Goal: Task Accomplishment & Management: Complete application form

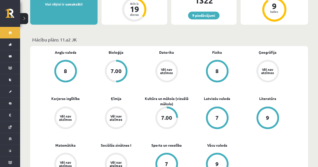
scroll to position [125, 0]
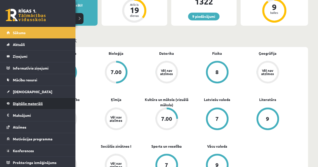
click at [21, 103] on span "Digitālie materiāli" at bounding box center [28, 103] width 30 height 5
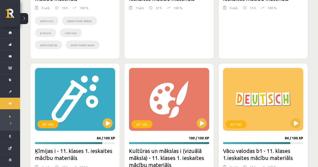
scroll to position [2458, 0]
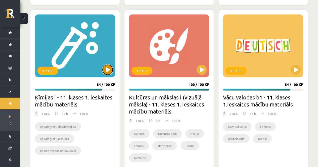
click at [108, 65] on button at bounding box center [107, 70] width 10 height 10
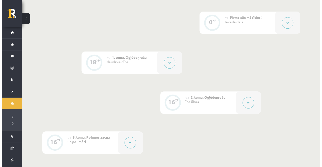
scroll to position [127, 0]
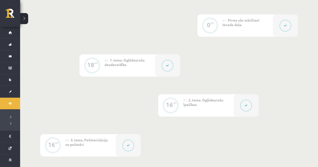
click at [244, 105] on button at bounding box center [246, 106] width 12 height 12
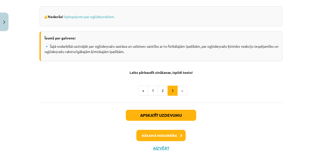
scroll to position [284, 0]
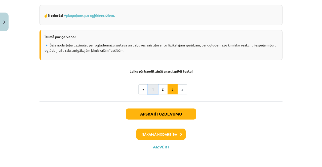
click at [150, 90] on button "1" at bounding box center [153, 89] width 10 height 10
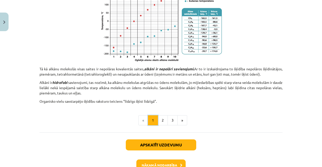
scroll to position [365, 0]
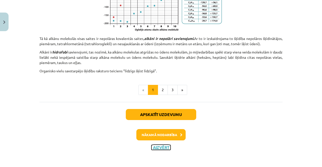
click at [156, 146] on button "Aizvērt" at bounding box center [160, 147] width 19 height 5
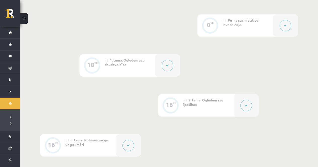
click at [163, 65] on button at bounding box center [168, 66] width 12 height 12
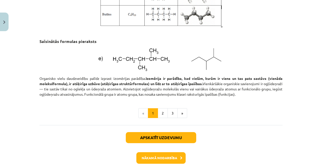
scroll to position [715, 0]
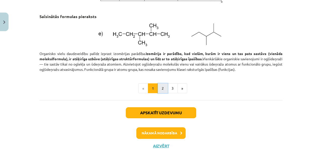
click at [158, 88] on button "2" at bounding box center [163, 88] width 10 height 10
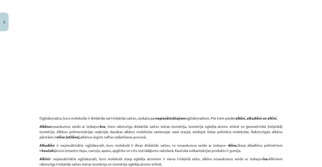
scroll to position [866, 0]
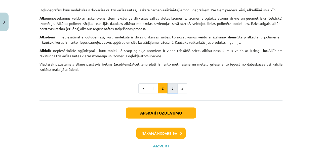
click at [172, 91] on button "3" at bounding box center [172, 88] width 10 height 10
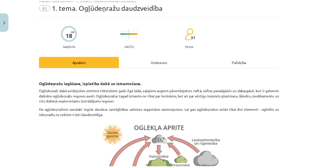
scroll to position [0, 0]
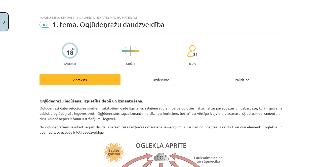
click at [3, 26] on button "Close" at bounding box center [4, 22] width 9 height 19
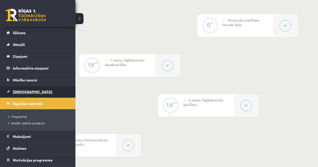
click at [20, 93] on link "[DEMOGRAPHIC_DATA]" at bounding box center [38, 92] width 63 height 12
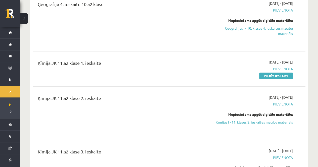
scroll to position [805, 0]
click at [288, 72] on link "Pildīt ieskaiti" at bounding box center [276, 75] width 34 height 7
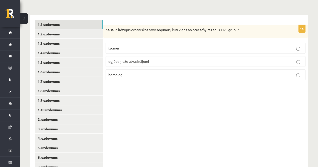
scroll to position [62, 0]
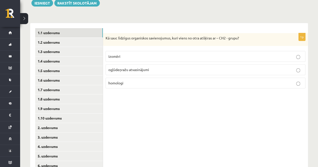
click at [168, 80] on p "homologi" at bounding box center [205, 82] width 194 height 5
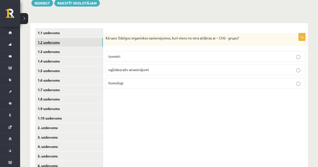
click at [66, 43] on link "1.2 uzdevums" at bounding box center [69, 42] width 68 height 9
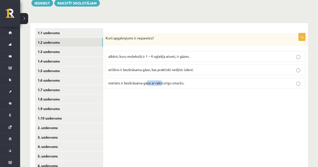
drag, startPoint x: 147, startPoint y: 124, endPoint x: 162, endPoint y: 116, distance: 16.9
click at [162, 116] on div "1p Kurš apgalvojums ir nepareizs? alkēni, kuru molekulā ir 1 – 4 oglekļa atomi,…" at bounding box center [205, 118] width 205 height 190
drag, startPoint x: 162, startPoint y: 116, endPoint x: 179, endPoint y: 108, distance: 18.8
click at [179, 108] on div "1p Kurš apgalvojums ir nepareizs? alkēni, kuru molekulā ir 1 – 4 oglekļa atomi,…" at bounding box center [205, 118] width 205 height 190
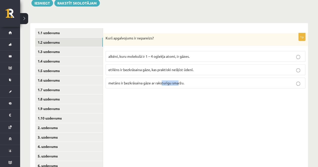
click at [179, 108] on div "1p Kurš apgalvojums ir nepareizs? alkēni, kuru molekulā ir 1 – 4 oglekļa atomi,…" at bounding box center [205, 118] width 205 height 190
click at [201, 71] on p "etilēns ir bezkrāsaina gāze, kas praktiski nešķīst ūdenī." at bounding box center [205, 69] width 194 height 5
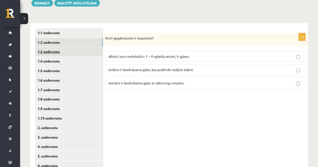
click at [67, 51] on link "1.3 uzdevums" at bounding box center [69, 51] width 68 height 9
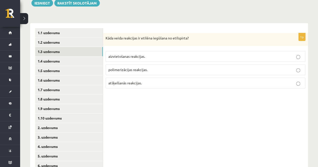
click at [154, 85] on p "atšķelšanās reakcijas." at bounding box center [205, 82] width 194 height 5
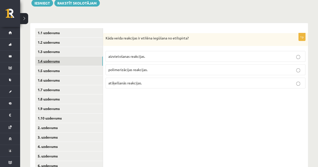
click at [49, 62] on link "1.4 uzdevums" at bounding box center [69, 61] width 68 height 9
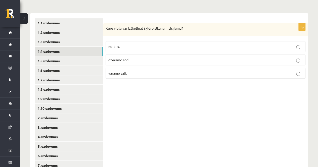
scroll to position [72, 0]
click at [175, 46] on p "taukus." at bounding box center [205, 46] width 194 height 5
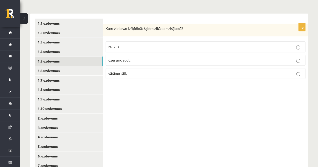
click at [64, 59] on link "1.5 uzdevums" at bounding box center [69, 61] width 68 height 9
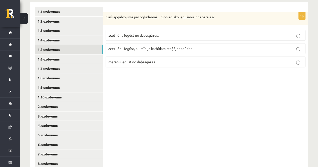
scroll to position [83, 0]
click at [166, 59] on p "metānu iegūst no dabasgāzes." at bounding box center [205, 61] width 194 height 5
click at [163, 50] on p "acetilēnu iegūst, alumīnija karbīdam reaģējot ar ūdeni." at bounding box center [205, 48] width 194 height 5
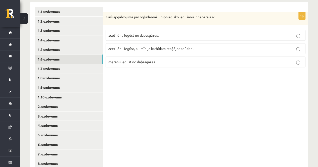
click at [59, 58] on link "1.6 uzdevums" at bounding box center [69, 59] width 68 height 9
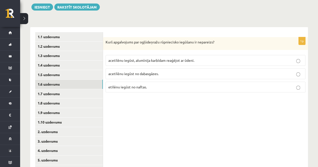
scroll to position [58, 0]
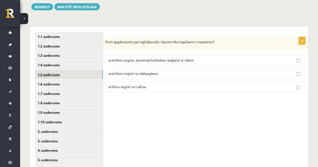
click at [87, 75] on link "1.5 uzdevums" at bounding box center [69, 74] width 68 height 9
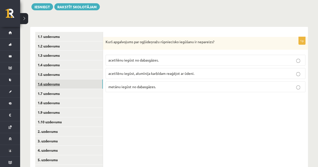
click at [85, 83] on link "1.6 uzdevums" at bounding box center [69, 83] width 68 height 9
click at [174, 58] on span "acetilēnu iegūst, alumīnija karbīdam reaģējot ar ūdeni." at bounding box center [151, 60] width 86 height 5
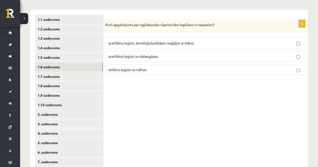
scroll to position [76, 0]
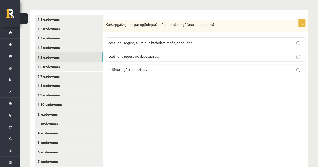
click at [79, 55] on link "1.5 uzdevums" at bounding box center [69, 57] width 68 height 9
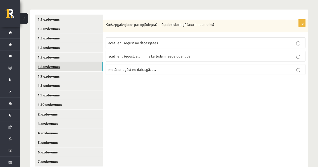
click at [71, 66] on link "1.6 uzdevums" at bounding box center [69, 66] width 68 height 9
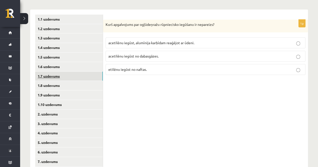
click at [66, 77] on link "1.7 uzdevums" at bounding box center [69, 76] width 68 height 9
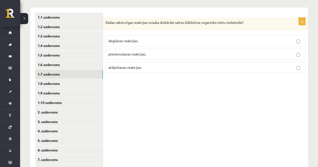
scroll to position [78, 0]
click at [199, 67] on p "atšķelšanas reakcijas." at bounding box center [205, 67] width 194 height 5
click at [213, 49] on label "pievienošanas reakcijas." at bounding box center [206, 53] width 200 height 11
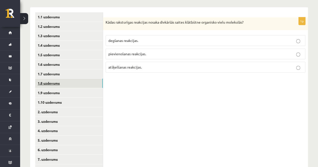
click at [85, 82] on link "1.8 uzdevums" at bounding box center [69, 83] width 68 height 9
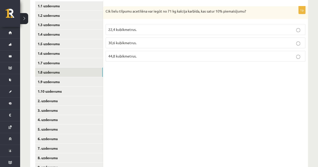
scroll to position [91, 0]
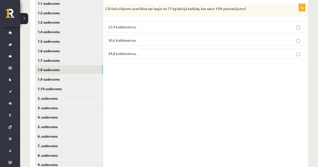
click at [180, 28] on p "22,4 kubikmetrus." at bounding box center [205, 26] width 194 height 5
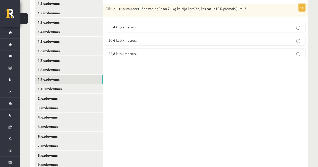
click at [61, 77] on link "1.9 uzdevums" at bounding box center [69, 79] width 68 height 9
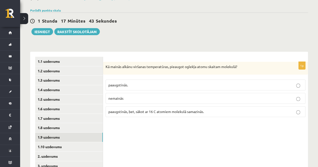
scroll to position [33, 0]
click at [199, 84] on p "paaugstinās." at bounding box center [205, 85] width 194 height 5
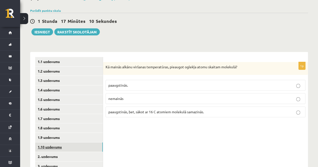
click at [67, 148] on link "1.10 uzdevums" at bounding box center [69, 146] width 68 height 9
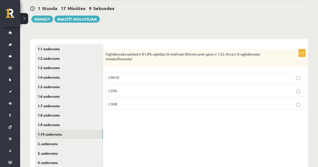
scroll to position [47, 0]
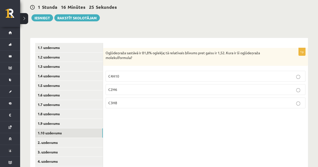
click at [195, 105] on label "C3H8" at bounding box center [206, 102] width 200 height 11
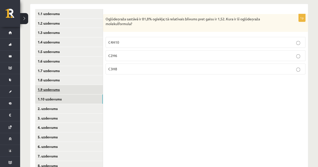
scroll to position [83, 0]
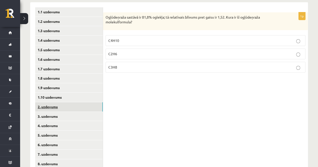
click at [66, 109] on link "2. uzdevums" at bounding box center [69, 106] width 68 height 9
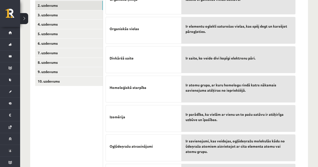
scroll to position [184, 0]
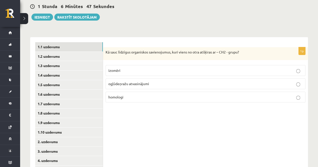
scroll to position [58, 0]
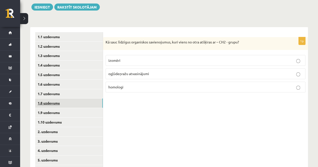
click at [66, 104] on link "1.8 uzdevums" at bounding box center [69, 102] width 68 height 9
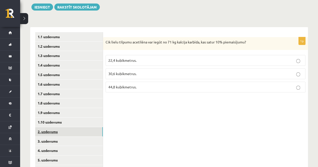
click at [51, 131] on link "2. uzdevums" at bounding box center [69, 131] width 68 height 9
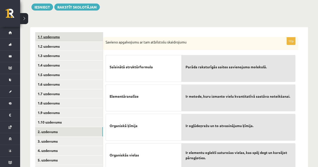
click at [67, 35] on link "1.1 uzdevums" at bounding box center [69, 36] width 68 height 9
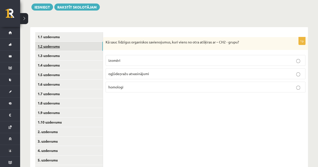
click at [80, 45] on link "1.2 uzdevums" at bounding box center [69, 46] width 68 height 9
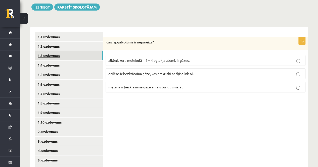
click at [68, 58] on link "1.3 uzdevums" at bounding box center [69, 55] width 68 height 9
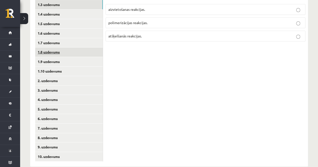
scroll to position [118, 0]
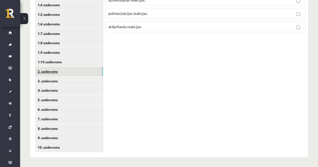
click at [60, 69] on link "2. uzdevums" at bounding box center [69, 71] width 68 height 9
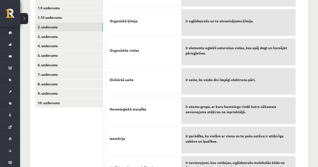
scroll to position [140, 0]
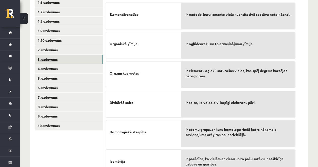
click at [52, 62] on link "3. uzdevums" at bounding box center [69, 59] width 68 height 9
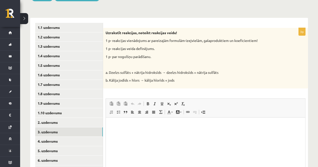
scroll to position [70, 0]
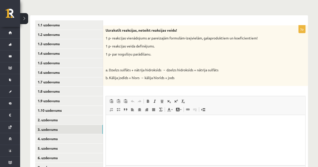
click at [166, 130] on html at bounding box center [205, 122] width 199 height 15
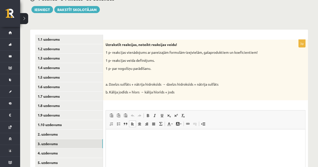
scroll to position [59, 0]
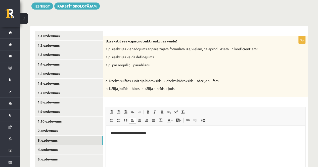
click at [119, 135] on p "**********" at bounding box center [205, 133] width 189 height 5
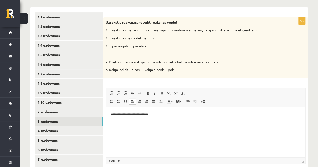
scroll to position [78, 0]
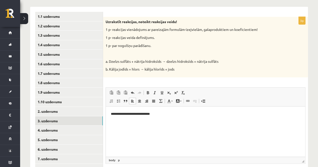
click at [129, 114] on p "**********" at bounding box center [205, 114] width 189 height 5
click at [148, 114] on p "**********" at bounding box center [205, 114] width 189 height 5
click at [155, 114] on p "**********" at bounding box center [205, 114] width 189 height 5
click at [166, 114] on p "**********" at bounding box center [205, 114] width 189 height 5
click at [183, 115] on p "**********" at bounding box center [205, 114] width 189 height 5
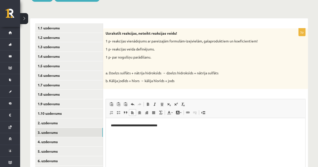
scroll to position [76, 0]
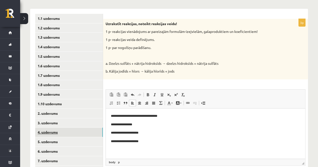
click at [85, 132] on link "4. uzdevums" at bounding box center [69, 132] width 68 height 9
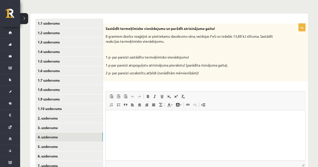
scroll to position [80, 0]
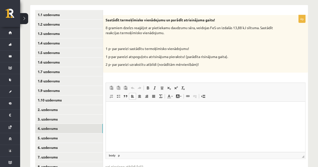
click at [189, 114] on html at bounding box center [205, 109] width 199 height 15
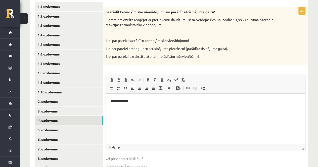
scroll to position [89, 0]
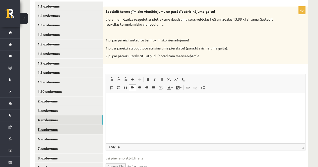
click at [56, 125] on link "5. uzdevums" at bounding box center [69, 129] width 68 height 9
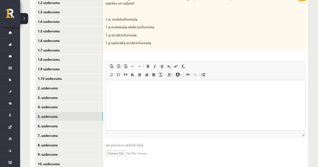
scroll to position [119, 0]
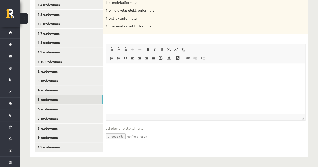
click at [117, 136] on input "file" at bounding box center [206, 136] width 200 height 10
type input "**********"
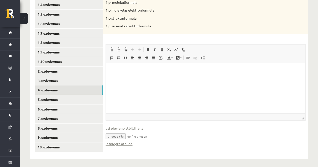
click at [51, 90] on link "4. uzdevums" at bounding box center [69, 89] width 68 height 9
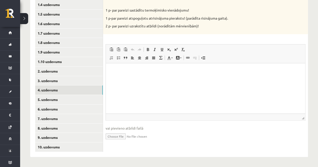
click at [115, 135] on input "file" at bounding box center [206, 136] width 200 height 10
type input "**********"
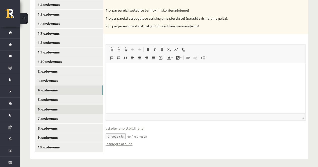
click at [58, 108] on link "6. uzdevums" at bounding box center [69, 108] width 68 height 9
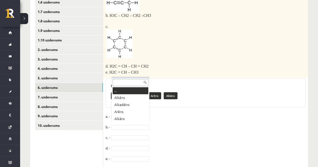
scroll to position [142, 0]
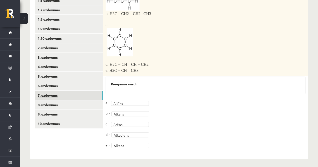
click at [66, 92] on link "7. uzdevums" at bounding box center [69, 95] width 68 height 9
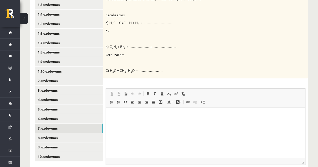
scroll to position [112, 0]
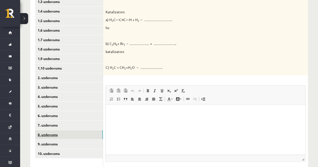
click at [75, 134] on link "8. uzdevums" at bounding box center [69, 134] width 68 height 9
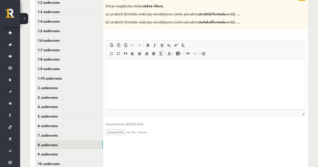
scroll to position [119, 0]
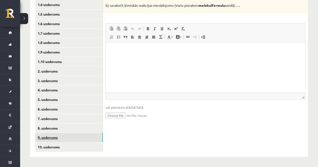
click at [64, 138] on link "9. uzdevums" at bounding box center [69, 137] width 68 height 9
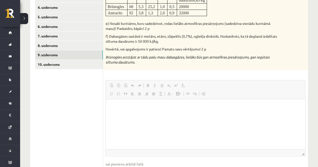
scroll to position [0, 0]
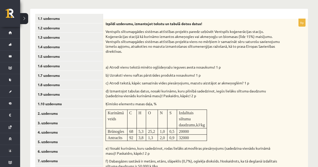
click at [133, 124] on td "C" at bounding box center [131, 119] width 9 height 19
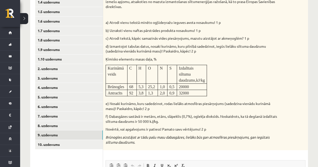
scroll to position [122, 0]
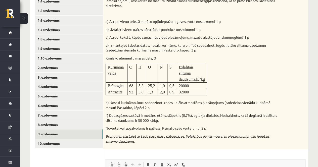
click at [133, 126] on p "Novērtē, vai apgalvojums ir patiess! Pamato savu vērtējumu! 2 p" at bounding box center [193, 128] width 175 height 5
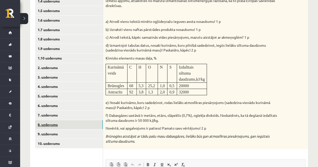
click at [71, 124] on link "8. uzdevums" at bounding box center [69, 124] width 68 height 9
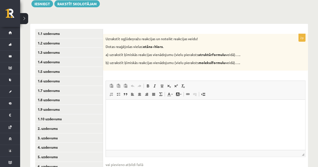
scroll to position [61, 0]
click at [86, 155] on link "5. uzdevums" at bounding box center [69, 156] width 68 height 9
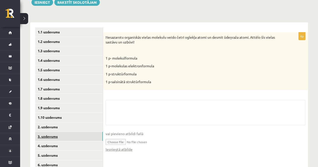
click at [80, 137] on link "3. uzdevums" at bounding box center [69, 136] width 68 height 9
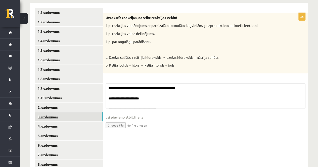
click at [80, 137] on link "5. uzdevums" at bounding box center [69, 135] width 68 height 9
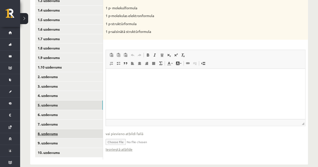
scroll to position [0, 0]
click at [52, 129] on link "8. uzdevums" at bounding box center [69, 133] width 68 height 9
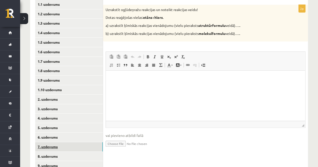
click at [50, 148] on link "7. uzdevums" at bounding box center [69, 146] width 68 height 9
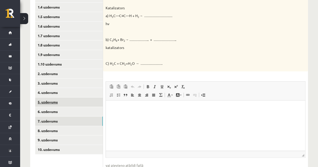
scroll to position [117, 0]
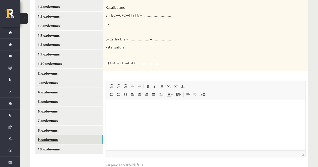
click at [54, 137] on link "9. uzdevums" at bounding box center [69, 139] width 68 height 9
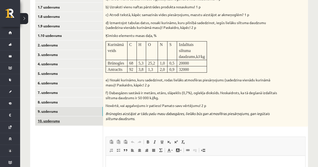
scroll to position [0, 0]
click at [53, 125] on link "10. uzdevums" at bounding box center [69, 120] width 68 height 9
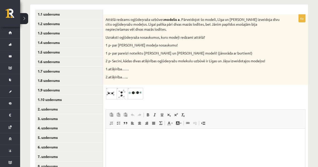
scroll to position [81, 0]
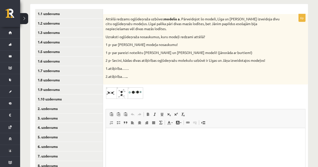
click at [116, 90] on img at bounding box center [125, 93] width 38 height 12
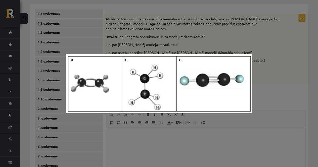
click at [234, 151] on div at bounding box center [159, 83] width 318 height 167
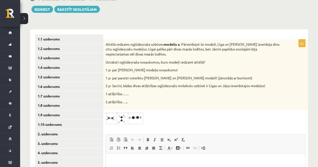
scroll to position [142, 0]
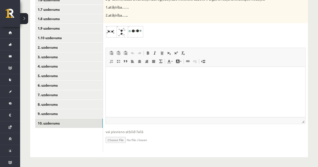
click at [256, 82] on html at bounding box center [205, 74] width 199 height 15
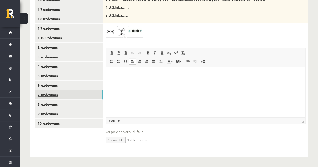
click at [67, 97] on link "7. uzdevums" at bounding box center [69, 94] width 68 height 9
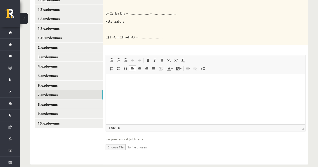
scroll to position [0, 0]
click at [118, 89] on html at bounding box center [205, 81] width 199 height 15
click at [114, 146] on input "file" at bounding box center [206, 147] width 200 height 10
type input "**********"
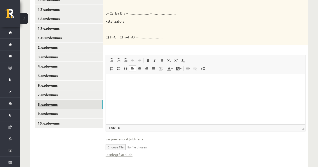
click at [73, 107] on link "8. uzdevums" at bounding box center [69, 104] width 68 height 9
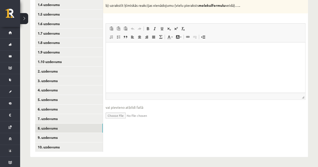
click at [116, 115] on input "file" at bounding box center [206, 115] width 200 height 10
type input "**********"
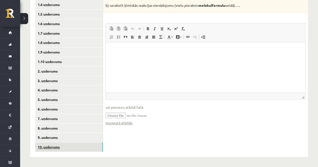
click at [70, 142] on link "10. uzdevums" at bounding box center [69, 146] width 68 height 9
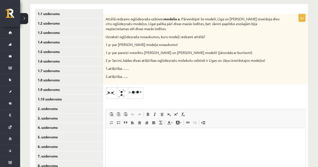
scroll to position [78, 0]
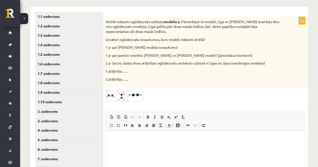
drag, startPoint x: 195, startPoint y: 97, endPoint x: 163, endPoint y: 98, distance: 31.7
click at [163, 98] on div at bounding box center [206, 96] width 200 height 12
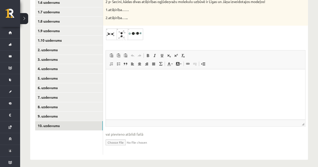
scroll to position [140, 0]
click at [118, 140] on input "file" at bounding box center [206, 142] width 200 height 10
type input "**********"
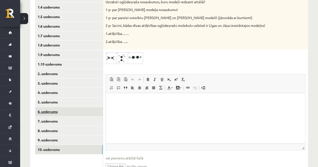
scroll to position [116, 0]
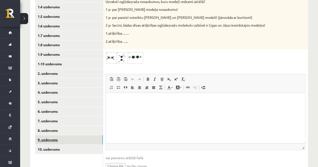
click at [68, 136] on link "9. uzdevums" at bounding box center [69, 139] width 68 height 9
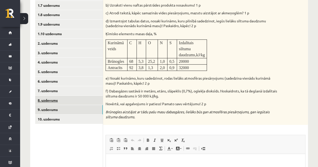
scroll to position [147, 0]
click at [52, 101] on link "8. uzdevums" at bounding box center [69, 99] width 68 height 9
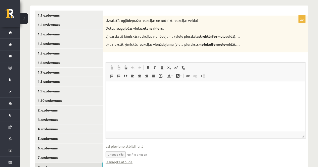
scroll to position [79, 0]
click at [71, 129] on link "4. uzdevums" at bounding box center [69, 129] width 68 height 9
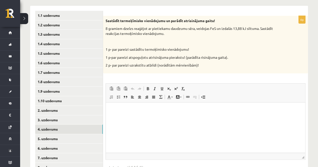
scroll to position [0, 0]
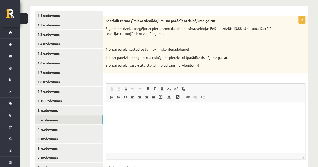
click at [67, 122] on link "3. uzdevums" at bounding box center [69, 119] width 68 height 9
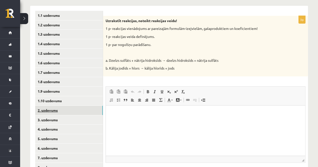
click at [63, 108] on link "2. uzdevums" at bounding box center [69, 110] width 68 height 9
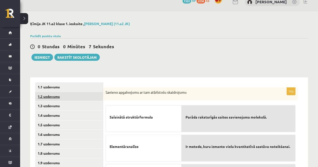
scroll to position [8, 0]
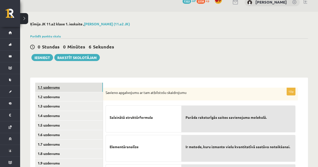
click at [57, 88] on link "1.1 uzdevums" at bounding box center [69, 87] width 68 height 9
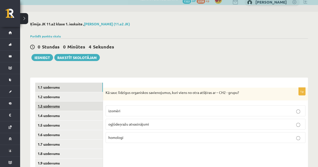
scroll to position [0, 0]
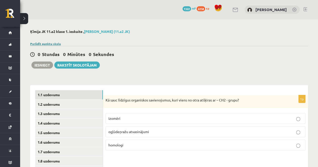
click at [47, 43] on link "Parādīt punktu skalu" at bounding box center [45, 44] width 31 height 4
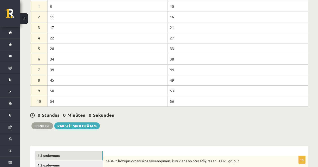
scroll to position [57, 0]
click at [170, 81] on td "49" at bounding box center [237, 79] width 140 height 11
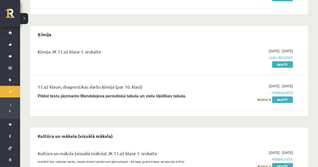
scroll to position [929, 0]
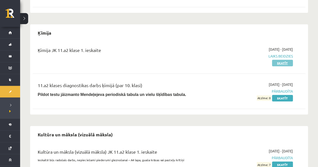
click at [281, 60] on link "Skatīt" at bounding box center [282, 63] width 21 height 7
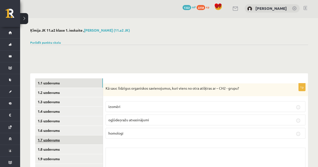
scroll to position [1, 0]
click at [50, 41] on link "Parādīt punktu skalu" at bounding box center [45, 43] width 31 height 4
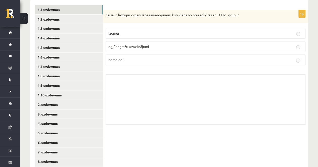
scroll to position [224, 0]
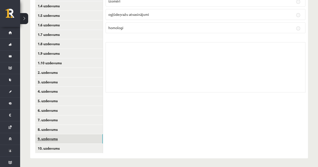
click at [67, 141] on link "9. uzdevums" at bounding box center [69, 138] width 68 height 9
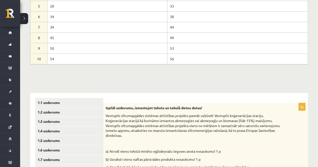
scroll to position [0, 0]
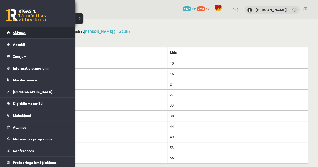
click at [13, 33] on span "Sākums" at bounding box center [19, 32] width 13 height 5
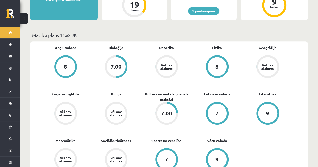
scroll to position [132, 0]
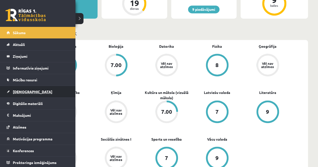
click at [27, 91] on span "[DEMOGRAPHIC_DATA]" at bounding box center [32, 91] width 39 height 5
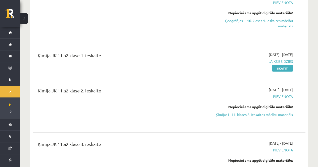
scroll to position [812, 0]
click at [279, 65] on link "Skatīt" at bounding box center [282, 68] width 21 height 7
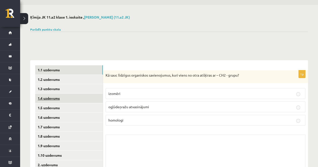
scroll to position [15, 0]
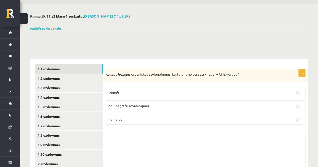
click at [42, 26] on div "Parādīt punktu skalu Atzīme No Līdz 1 0 10 2 11 16 3 17 21 4 22 27 5 28 33 6 34…" at bounding box center [169, 28] width 278 height 5
click at [41, 29] on div "Parādīt punktu skalu Atzīme No Līdz 1 0 10 2 11 16 3 17 21 4 22 27 5 28 33 6 34…" at bounding box center [169, 28] width 278 height 5
click at [41, 29] on link "Parādīt punktu skalu" at bounding box center [45, 28] width 31 height 4
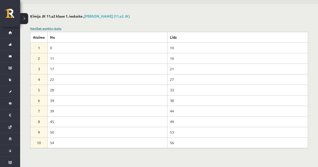
click at [40, 28] on link "Noslēpt punktu skalu" at bounding box center [45, 28] width 31 height 4
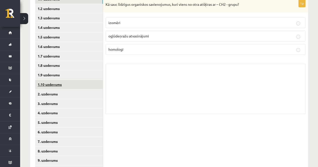
scroll to position [92, 0]
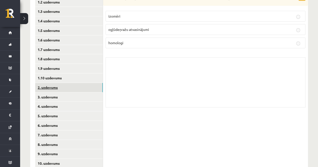
click at [61, 89] on link "2. uzdevums" at bounding box center [69, 87] width 68 height 9
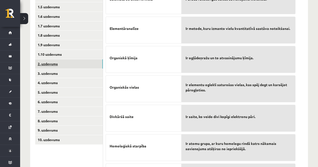
scroll to position [116, 0]
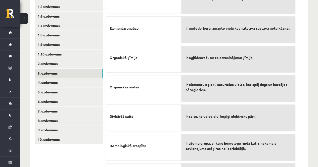
click at [52, 71] on link "3. uzdevums" at bounding box center [69, 73] width 68 height 9
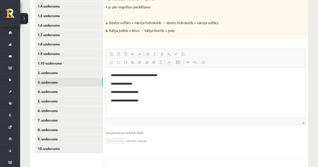
scroll to position [108, 0]
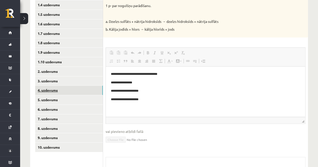
click at [67, 90] on link "4. uzdevums" at bounding box center [69, 90] width 68 height 9
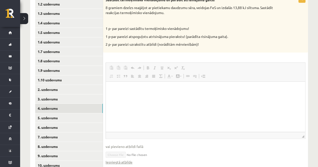
scroll to position [95, 0]
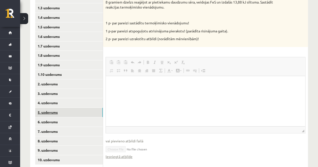
click at [97, 111] on link "5. uzdevums" at bounding box center [69, 112] width 68 height 9
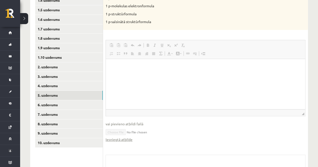
scroll to position [0, 0]
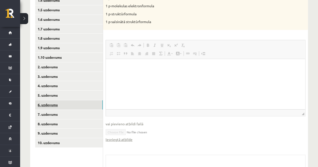
click at [74, 104] on link "6. uzdevums" at bounding box center [69, 104] width 68 height 9
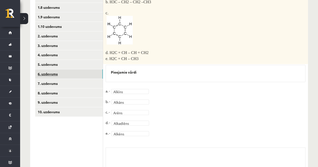
scroll to position [143, 0]
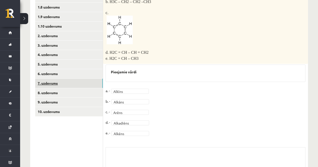
click at [86, 84] on link "7. uzdevums" at bounding box center [69, 83] width 68 height 9
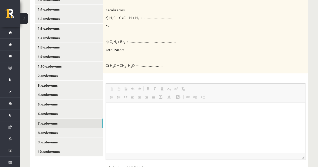
scroll to position [104, 0]
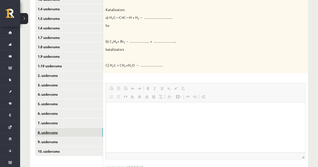
click at [70, 129] on link "8. uzdevums" at bounding box center [69, 132] width 68 height 9
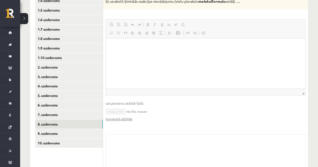
scroll to position [112, 0]
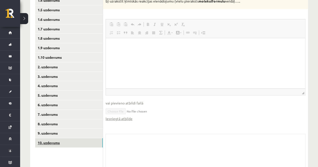
click at [74, 144] on link "10. uzdevums" at bounding box center [69, 142] width 68 height 9
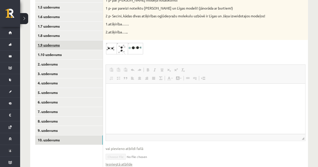
scroll to position [116, 0]
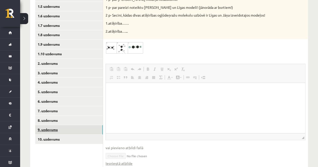
click at [49, 128] on link "9. uzdevums" at bounding box center [69, 129] width 68 height 9
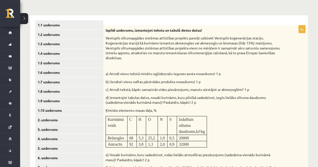
scroll to position [44, 0]
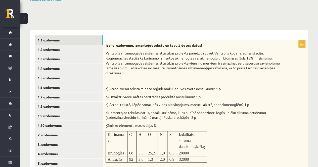
click at [76, 42] on link "1.1 uzdevums" at bounding box center [69, 39] width 68 height 9
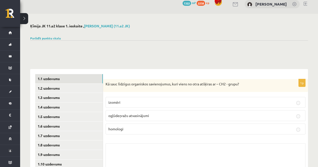
scroll to position [6, 0]
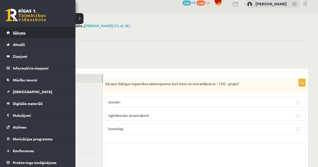
click at [19, 37] on link "Sākums" at bounding box center [38, 33] width 63 height 12
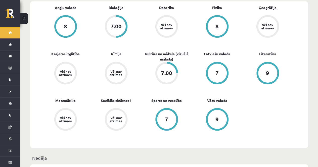
scroll to position [170, 0]
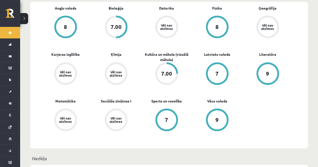
click at [65, 64] on div "Vēl nav atzīmes" at bounding box center [65, 73] width 19 height 19
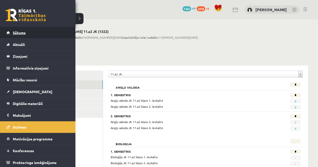
click at [28, 33] on link "Sākums" at bounding box center [38, 33] width 63 height 12
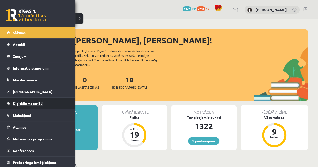
click at [24, 105] on link "Digitālie materiāli" at bounding box center [38, 104] width 63 height 12
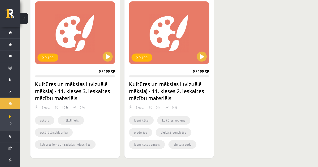
scroll to position [1170, 0]
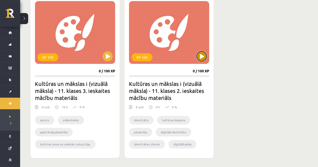
click at [201, 55] on button at bounding box center [201, 56] width 10 height 10
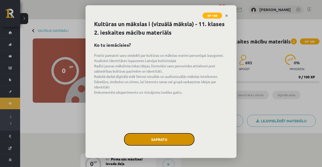
click at [155, 138] on button "Sapratu" at bounding box center [159, 139] width 70 height 13
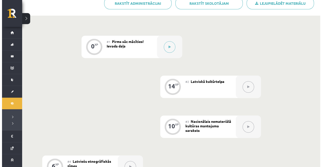
scroll to position [124, 0]
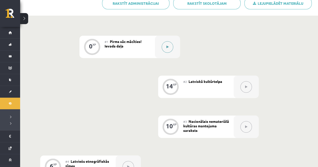
click at [169, 50] on button at bounding box center [168, 47] width 12 height 12
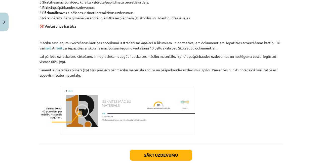
scroll to position [341, 0]
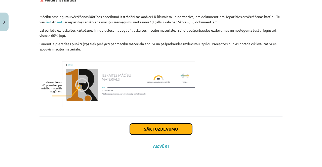
click at [168, 125] on button "Sākt uzdevumu" at bounding box center [161, 129] width 62 height 11
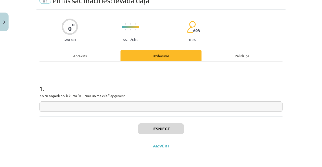
scroll to position [13, 0]
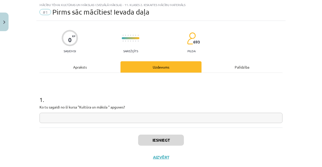
click at [162, 121] on input "text" at bounding box center [160, 118] width 243 height 10
type input "**********"
click at [78, 66] on div "Apraksts" at bounding box center [79, 66] width 81 height 11
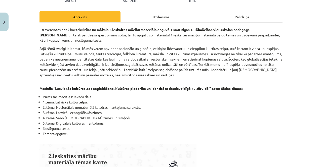
scroll to position [45, 0]
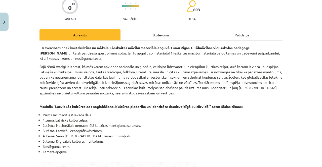
click at [152, 40] on div "Uzdevums" at bounding box center [160, 34] width 81 height 11
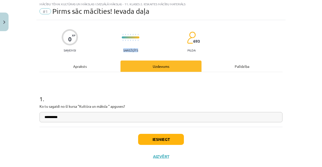
scroll to position [13, 0]
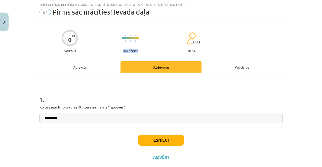
click at [152, 40] on div "0 XP Saņemsi Sarežģīts 693 pilda" at bounding box center [160, 40] width 243 height 26
click at [107, 117] on input "**********" at bounding box center [160, 118] width 243 height 10
type input "**********"
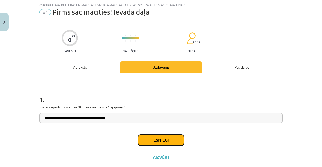
click at [154, 138] on button "Iesniegt" at bounding box center [161, 140] width 46 height 11
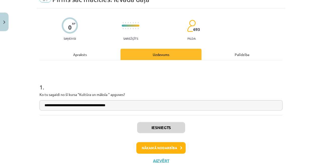
scroll to position [28, 0]
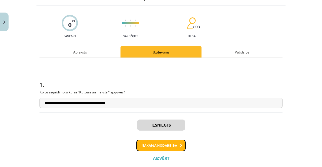
click at [172, 143] on button "Nākamā nodarbība" at bounding box center [160, 146] width 49 height 12
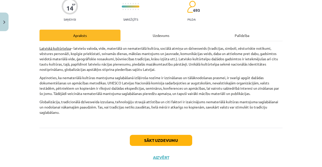
scroll to position [50, 0]
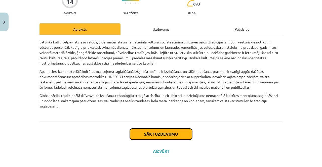
click at [159, 130] on button "Sākt uzdevumu" at bounding box center [161, 134] width 62 height 11
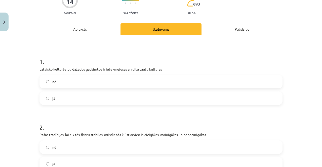
scroll to position [13, 0]
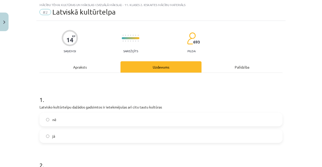
click at [98, 65] on div "Apraksts" at bounding box center [79, 66] width 81 height 11
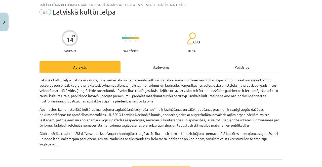
click at [154, 70] on div "Uzdevums" at bounding box center [160, 66] width 81 height 11
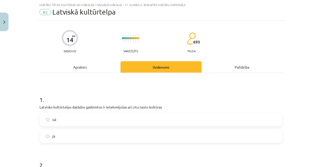
click at [73, 133] on label "jā" at bounding box center [161, 136] width 242 height 13
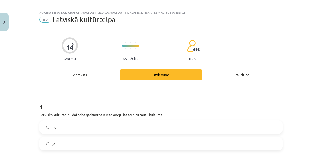
scroll to position [4, 0]
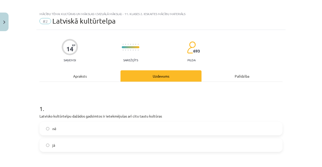
click at [98, 76] on div "Apraksts" at bounding box center [79, 75] width 81 height 11
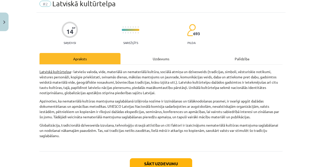
scroll to position [26, 0]
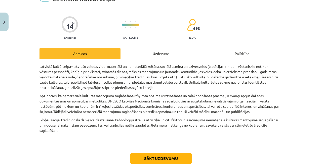
click at [169, 55] on div "Uzdevums" at bounding box center [160, 53] width 81 height 11
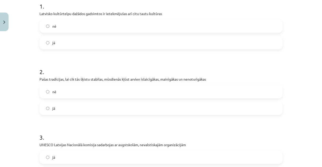
scroll to position [85, 0]
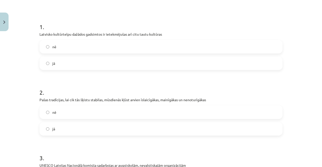
click at [65, 126] on label "jā" at bounding box center [161, 129] width 242 height 13
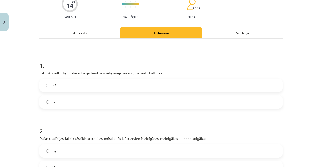
scroll to position [46, 0]
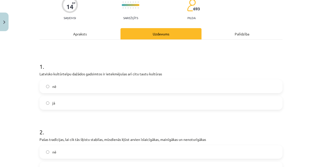
click at [91, 33] on div "Apraksts" at bounding box center [79, 33] width 81 height 11
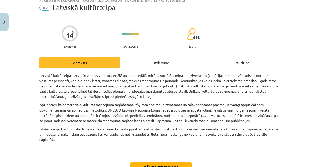
scroll to position [13, 0]
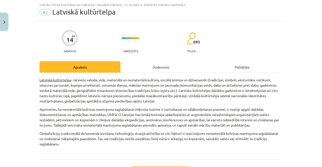
click at [152, 64] on div "Uzdevums" at bounding box center [160, 66] width 81 height 11
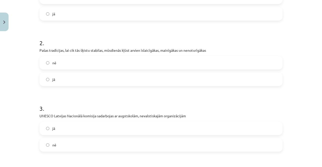
scroll to position [136, 0]
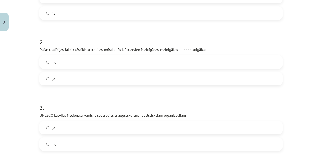
click at [93, 120] on div "3 . UNESCO Latvijas Nacionālā komisija sadarbojas ar augstskolām, nevalstiskajā…" at bounding box center [160, 123] width 243 height 56
click at [93, 125] on label "jā" at bounding box center [161, 127] width 242 height 13
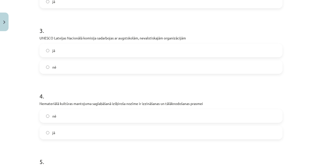
scroll to position [236, 0]
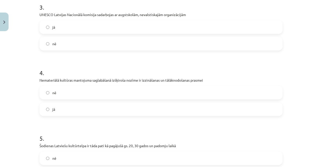
click at [73, 109] on label "jā" at bounding box center [161, 109] width 242 height 13
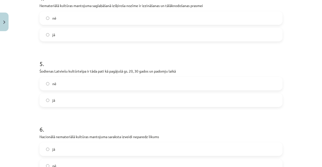
scroll to position [311, 0]
click at [98, 84] on label "nē" at bounding box center [161, 83] width 242 height 13
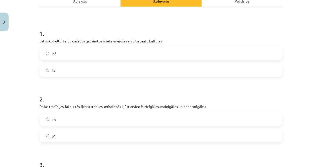
scroll to position [0, 0]
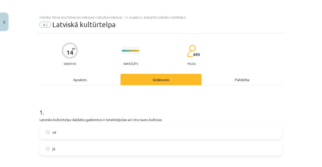
click at [80, 83] on div "Apraksts" at bounding box center [79, 79] width 81 height 11
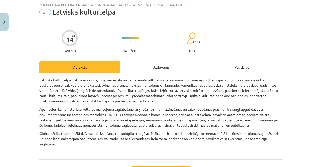
scroll to position [48, 0]
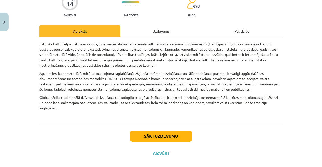
click at [161, 34] on div "Uzdevums" at bounding box center [160, 30] width 81 height 11
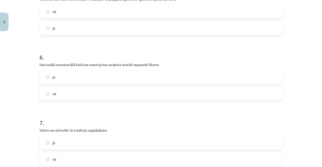
scroll to position [389, 0]
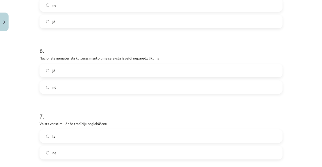
click at [117, 84] on label "nē" at bounding box center [161, 87] width 242 height 13
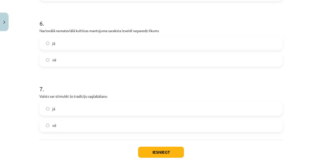
scroll to position [417, 0]
click at [43, 112] on label "jā" at bounding box center [161, 108] width 242 height 13
click at [149, 150] on button "Iesniegt" at bounding box center [161, 151] width 46 height 11
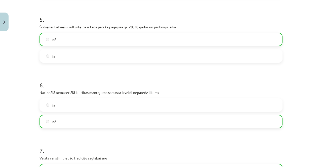
scroll to position [455, 0]
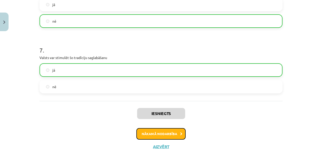
click at [158, 134] on button "Nākamā nodarbība" at bounding box center [160, 134] width 49 height 12
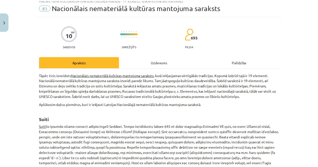
scroll to position [13, 0]
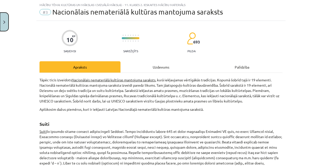
click at [5, 26] on button "Close" at bounding box center [4, 22] width 9 height 19
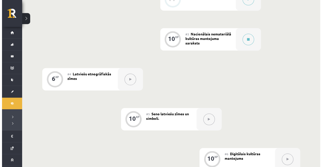
scroll to position [171, 0]
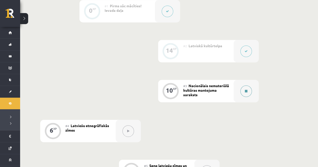
click at [249, 89] on button at bounding box center [246, 91] width 12 height 12
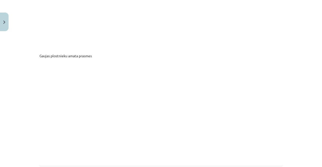
scroll to position [2746, 0]
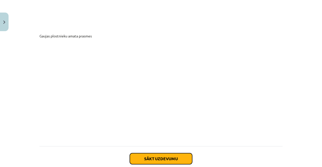
click at [145, 154] on button "Sākt uzdevumu" at bounding box center [161, 158] width 62 height 11
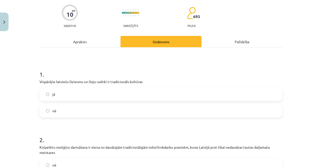
scroll to position [38, 0]
click at [122, 94] on label "jā" at bounding box center [161, 94] width 242 height 13
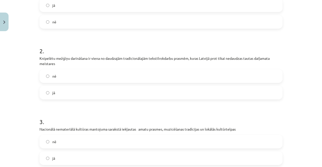
scroll to position [130, 0]
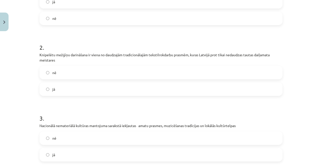
click at [74, 90] on label "jā" at bounding box center [161, 89] width 242 height 13
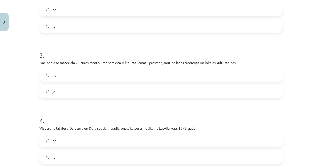
scroll to position [211, 0]
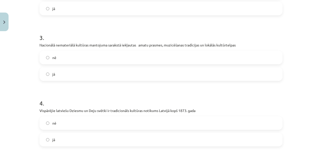
click at [61, 79] on label "jā" at bounding box center [161, 74] width 242 height 13
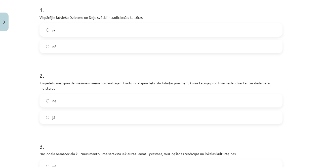
scroll to position [0, 0]
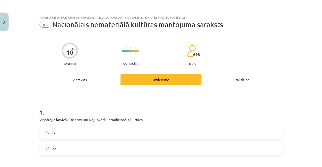
click at [90, 83] on div "Apraksts" at bounding box center [79, 79] width 81 height 11
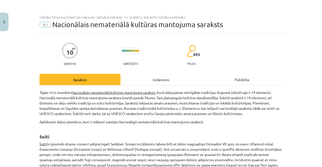
click at [164, 78] on div "Uzdevums" at bounding box center [160, 79] width 81 height 11
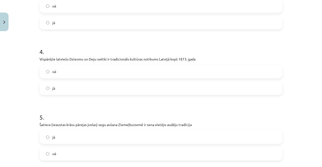
scroll to position [284, 0]
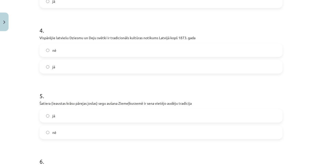
click at [139, 66] on label "jā" at bounding box center [161, 67] width 242 height 13
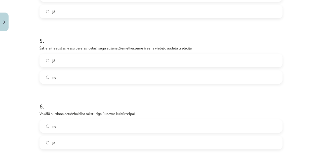
scroll to position [341, 0]
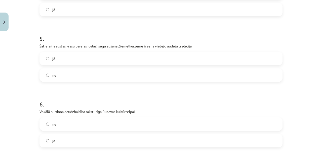
click at [97, 55] on label "jā" at bounding box center [161, 58] width 242 height 13
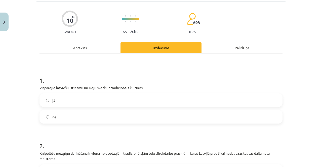
scroll to position [19, 0]
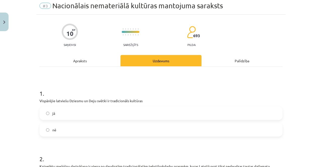
click at [84, 61] on div "Apraksts" at bounding box center [79, 60] width 81 height 11
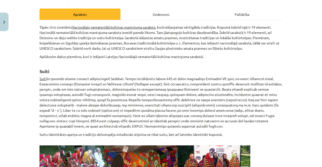
scroll to position [27, 0]
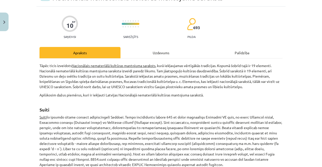
click at [175, 53] on div "Uzdevums" at bounding box center [160, 52] width 81 height 11
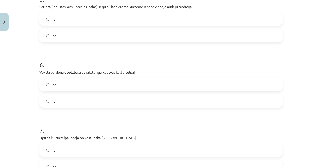
scroll to position [382, 0]
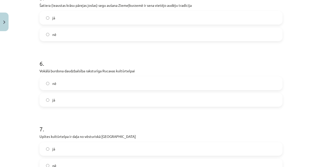
click at [121, 80] on label "nē" at bounding box center [161, 83] width 242 height 13
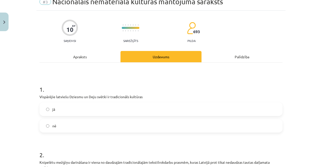
scroll to position [15, 0]
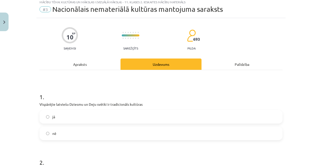
click at [68, 62] on div "Apraksts" at bounding box center [79, 64] width 81 height 11
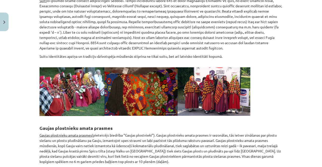
scroll to position [0, 0]
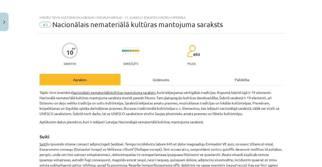
click at [162, 76] on div "Uzdevums" at bounding box center [160, 79] width 81 height 11
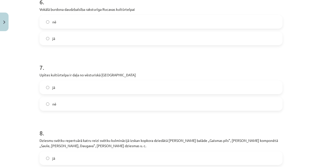
scroll to position [445, 0]
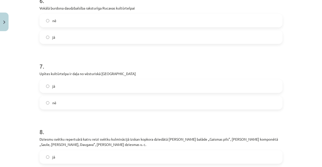
click at [131, 98] on label "nē" at bounding box center [161, 102] width 242 height 13
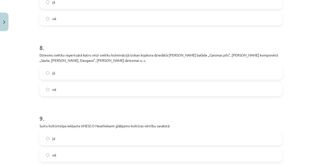
scroll to position [550, 0]
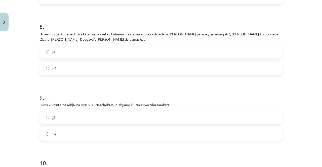
click at [71, 54] on label "jā" at bounding box center [161, 51] width 242 height 13
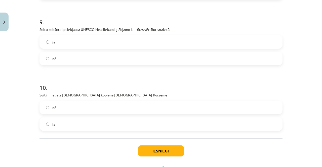
scroll to position [626, 0]
click at [83, 36] on label "jā" at bounding box center [161, 41] width 242 height 13
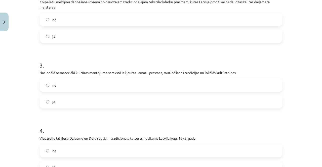
scroll to position [0, 0]
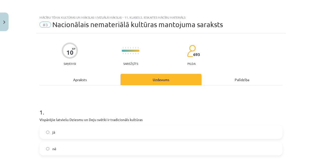
click at [96, 79] on div "Apraksts" at bounding box center [79, 79] width 81 height 11
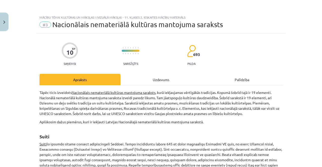
click at [165, 78] on div "Uzdevums" at bounding box center [160, 79] width 81 height 11
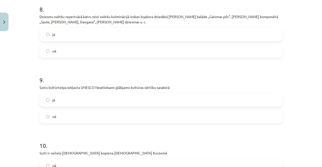
scroll to position [647, 0]
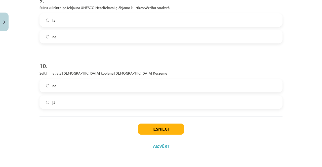
click at [115, 105] on label "jā" at bounding box center [161, 102] width 242 height 13
click at [163, 131] on button "Iesniegt" at bounding box center [161, 129] width 46 height 11
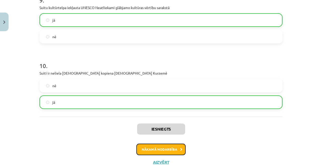
click at [167, 147] on button "Nākamā nodarbība" at bounding box center [160, 150] width 49 height 12
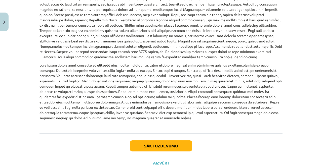
scroll to position [260, 0]
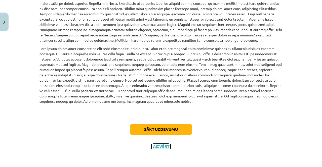
click at [155, 145] on button "Aizvērt" at bounding box center [160, 146] width 19 height 5
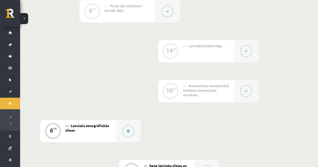
click at [244, 91] on button at bounding box center [246, 91] width 12 height 12
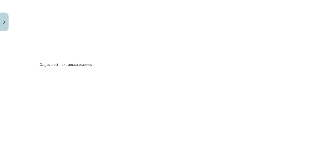
scroll to position [2788, 0]
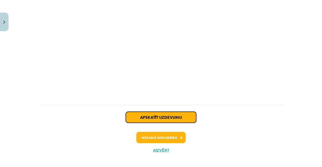
click at [175, 112] on button "Apskatīt uzdevumu" at bounding box center [161, 117] width 70 height 11
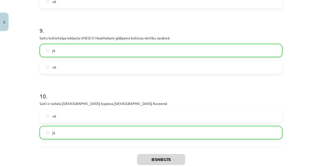
scroll to position [663, 0]
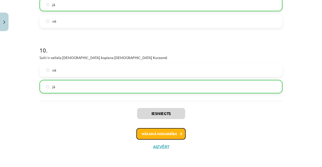
click at [168, 129] on button "Nākamā nodarbība" at bounding box center [160, 134] width 49 height 12
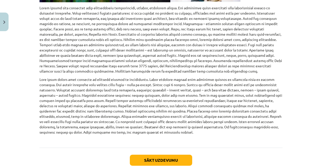
scroll to position [260, 0]
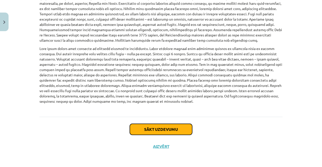
click at [168, 129] on button "Sākt uzdevumu" at bounding box center [161, 129] width 62 height 11
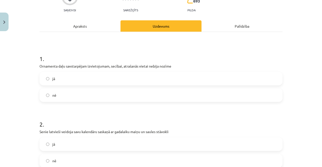
scroll to position [53, 0]
click at [153, 94] on label "nē" at bounding box center [161, 95] width 242 height 13
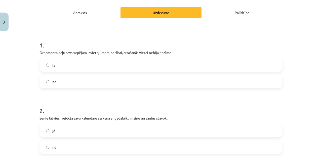
scroll to position [66, 0]
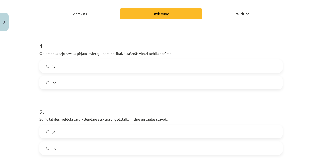
click at [89, 12] on div "Apraksts" at bounding box center [79, 13] width 81 height 11
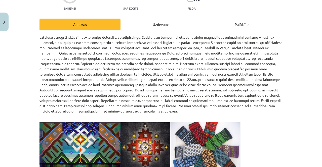
scroll to position [0, 0]
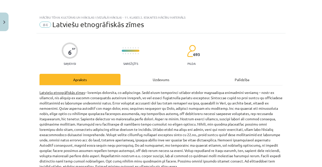
click at [179, 78] on div "Uzdevums" at bounding box center [160, 79] width 81 height 11
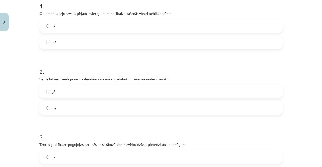
scroll to position [107, 0]
click at [153, 90] on label "jā" at bounding box center [161, 91] width 242 height 13
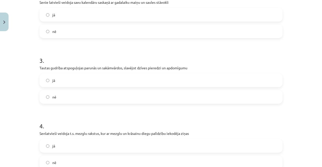
scroll to position [184, 0]
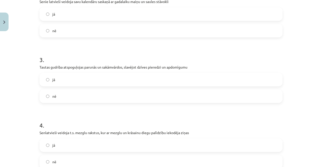
click at [90, 78] on label "jā" at bounding box center [161, 79] width 242 height 13
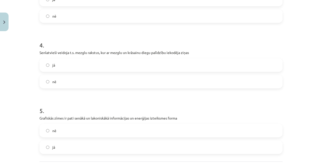
scroll to position [264, 0]
click at [100, 62] on label "jā" at bounding box center [161, 65] width 242 height 13
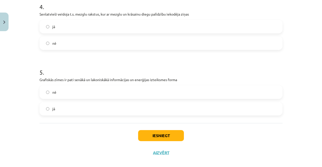
scroll to position [303, 0]
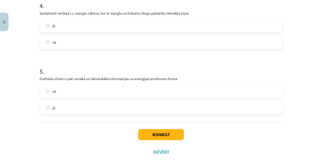
click at [83, 103] on label "jā" at bounding box center [161, 107] width 242 height 13
click at [161, 130] on button "Iesniegt" at bounding box center [161, 134] width 46 height 11
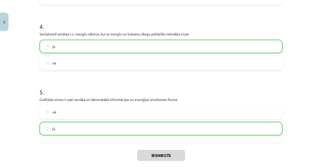
scroll to position [324, 0]
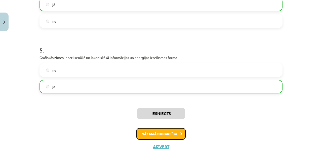
click at [168, 137] on button "Nākamā nodarbība" at bounding box center [160, 134] width 49 height 12
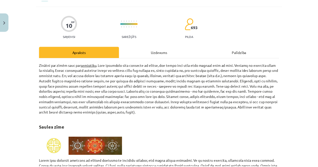
scroll to position [13, 0]
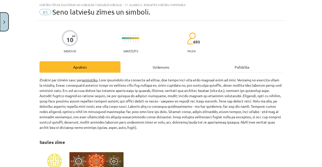
click at [0, 15] on button "Close" at bounding box center [4, 22] width 9 height 19
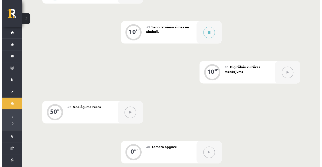
scroll to position [309, 0]
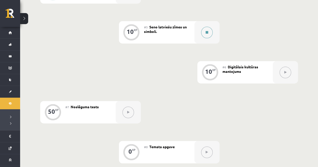
click at [207, 31] on icon at bounding box center [206, 32] width 3 height 3
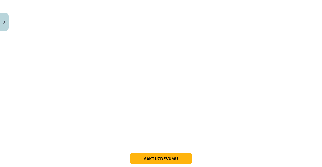
scroll to position [1342, 0]
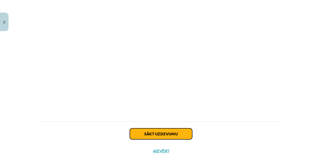
click at [159, 130] on button "Sākt uzdevumu" at bounding box center [161, 133] width 62 height 11
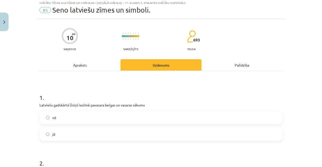
scroll to position [13, 0]
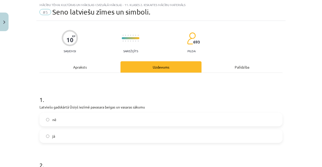
click at [85, 67] on div "Apraksts" at bounding box center [79, 66] width 81 height 11
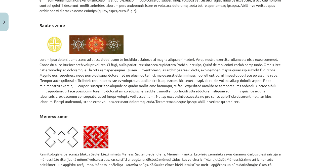
scroll to position [0, 0]
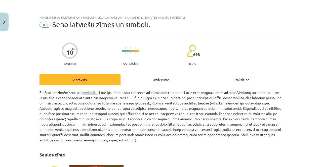
click at [170, 77] on div "Uzdevums" at bounding box center [160, 79] width 81 height 11
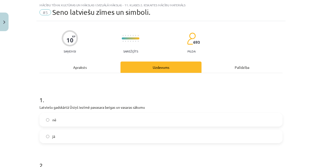
scroll to position [13, 0]
click at [70, 137] on label "jā" at bounding box center [161, 136] width 242 height 13
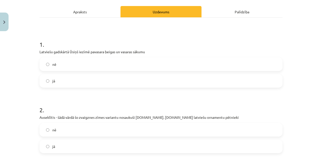
scroll to position [68, 0]
click at [92, 10] on div "Apraksts" at bounding box center [79, 11] width 81 height 11
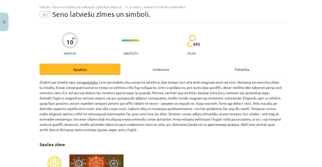
scroll to position [6, 0]
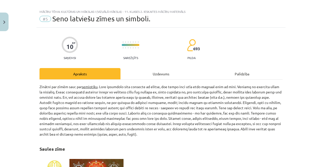
click at [160, 70] on div "Uzdevums" at bounding box center [160, 73] width 81 height 11
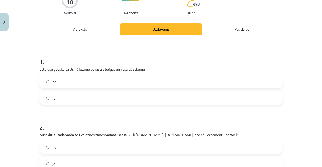
scroll to position [50, 0]
click at [87, 30] on div "Apraksts" at bounding box center [79, 29] width 81 height 11
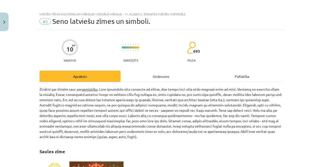
scroll to position [0, 0]
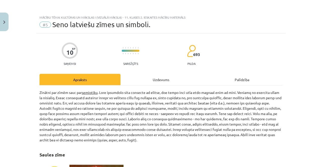
click at [152, 82] on div "Uzdevums" at bounding box center [160, 79] width 81 height 11
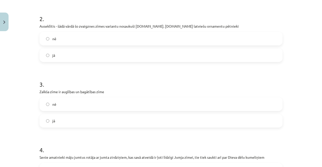
scroll to position [159, 0]
click at [115, 54] on label "jā" at bounding box center [161, 55] width 242 height 13
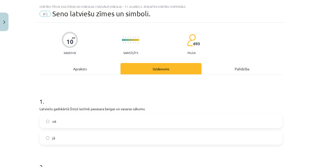
scroll to position [0, 0]
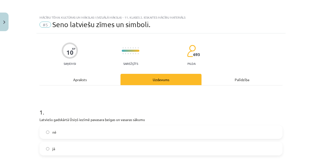
click at [79, 79] on div "Apraksts" at bounding box center [79, 79] width 81 height 11
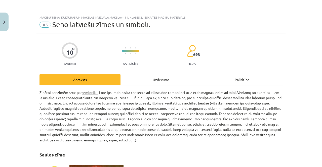
click at [157, 84] on div "Uzdevums" at bounding box center [160, 79] width 81 height 11
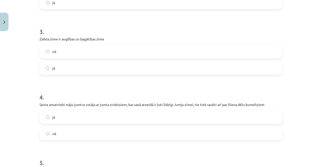
scroll to position [212, 0]
click at [108, 51] on label "nē" at bounding box center [161, 51] width 242 height 13
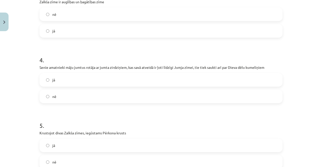
scroll to position [249, 0]
click at [56, 82] on label "jā" at bounding box center [161, 79] width 242 height 13
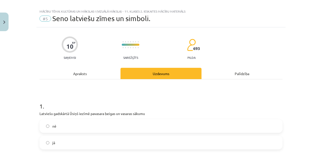
scroll to position [0, 0]
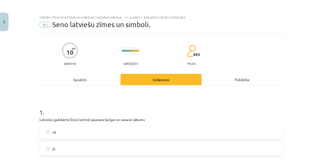
click at [77, 84] on div "Apraksts" at bounding box center [79, 79] width 81 height 11
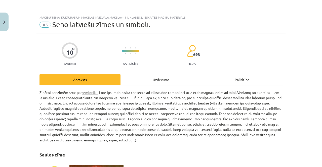
click at [186, 75] on div "Uzdevums" at bounding box center [160, 79] width 81 height 11
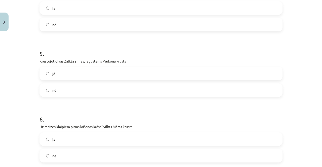
scroll to position [321, 0]
click at [77, 88] on label "nē" at bounding box center [161, 90] width 242 height 13
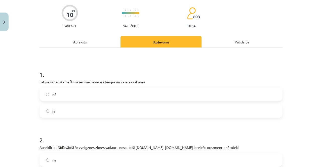
scroll to position [37, 0]
click at [84, 43] on div "Apraksts" at bounding box center [79, 41] width 81 height 11
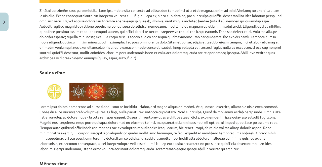
scroll to position [0, 0]
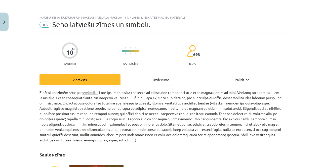
click at [159, 75] on div "Uzdevums" at bounding box center [160, 79] width 81 height 11
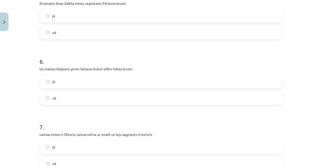
scroll to position [379, 0]
click at [110, 81] on label "jā" at bounding box center [161, 81] width 242 height 13
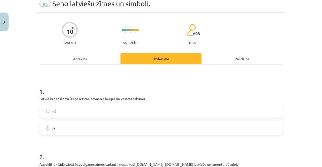
scroll to position [0, 0]
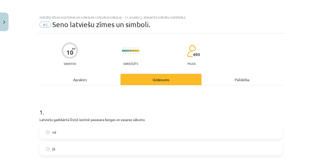
click at [80, 79] on div "Apraksts" at bounding box center [79, 79] width 81 height 11
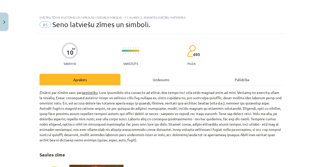
click at [166, 80] on div "Uzdevums" at bounding box center [160, 79] width 81 height 11
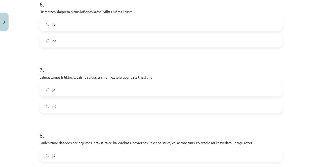
scroll to position [439, 0]
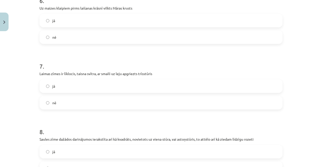
click at [129, 98] on label "nē" at bounding box center [161, 102] width 242 height 13
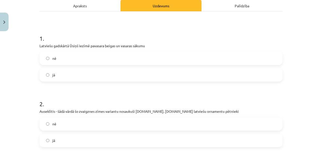
scroll to position [0, 0]
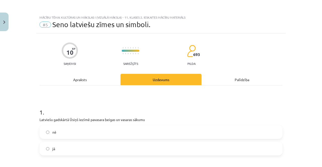
click at [82, 76] on div "Apraksts" at bounding box center [79, 79] width 81 height 11
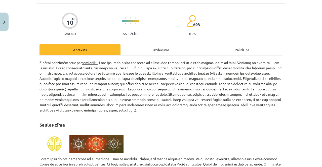
scroll to position [29, 0]
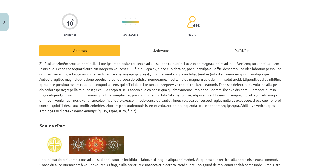
click at [158, 51] on div "Uzdevums" at bounding box center [160, 50] width 81 height 11
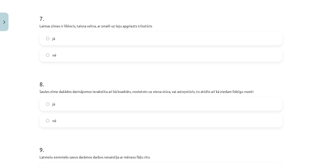
scroll to position [488, 0]
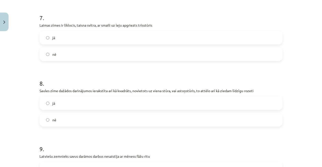
click at [115, 103] on label "jā" at bounding box center [161, 103] width 242 height 13
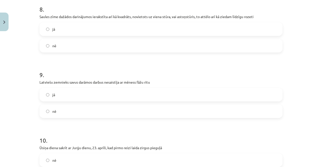
scroll to position [562, 0]
click at [60, 109] on label "nē" at bounding box center [161, 111] width 242 height 13
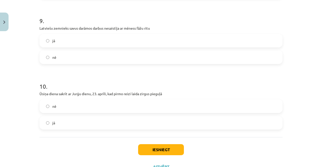
scroll to position [636, 0]
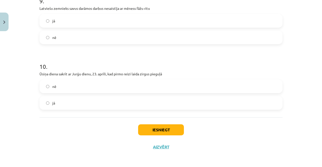
click at [62, 102] on label "jā" at bounding box center [161, 103] width 242 height 13
click at [166, 127] on button "Iesniegt" at bounding box center [161, 129] width 46 height 11
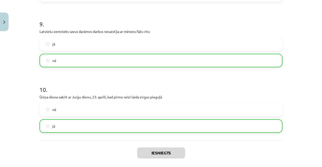
scroll to position [652, 0]
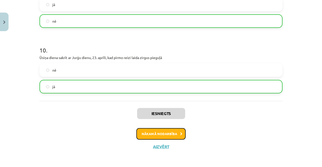
click at [159, 135] on button "Nākamā nodarbība" at bounding box center [160, 134] width 49 height 12
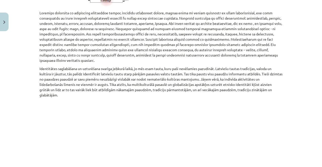
scroll to position [375, 0]
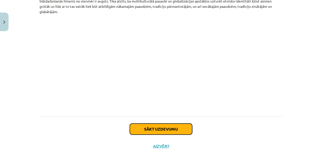
click at [156, 131] on button "Sākt uzdevumu" at bounding box center [161, 129] width 62 height 11
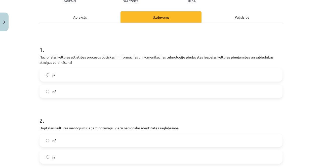
scroll to position [63, 0]
click at [152, 70] on label "jā" at bounding box center [161, 74] width 242 height 13
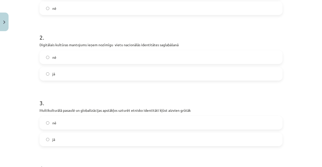
scroll to position [151, 0]
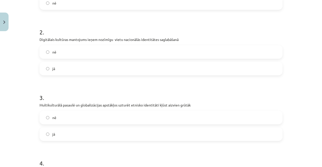
click at [76, 71] on label "jā" at bounding box center [161, 68] width 242 height 13
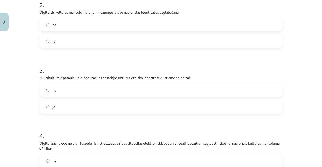
scroll to position [180, 0]
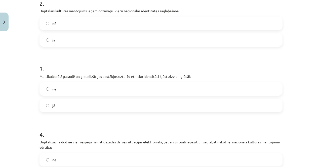
click at [56, 105] on label "jā" at bounding box center [161, 105] width 242 height 13
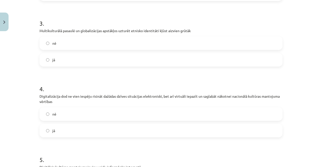
scroll to position [255, 0]
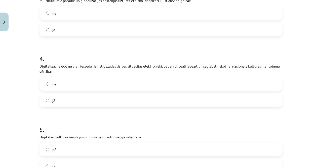
click at [71, 98] on label "jā" at bounding box center [161, 100] width 242 height 13
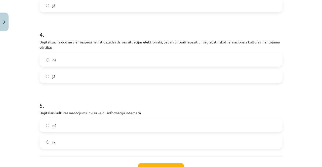
scroll to position [319, 0]
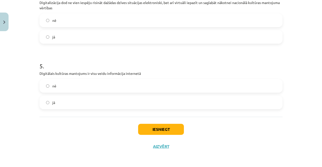
click at [52, 101] on span "jā" at bounding box center [53, 102] width 3 height 5
click at [146, 128] on button "Iesniegt" at bounding box center [161, 129] width 46 height 11
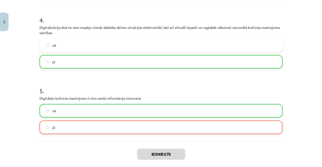
scroll to position [335, 0]
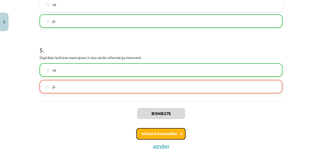
click at [170, 135] on button "Nākamā nodarbība" at bounding box center [160, 134] width 49 height 12
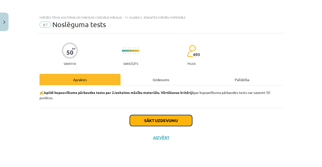
click at [173, 120] on button "Sākt uzdevumu" at bounding box center [161, 120] width 62 height 11
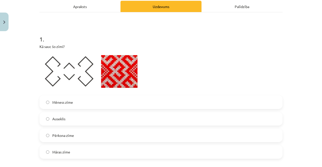
scroll to position [73, 0]
click at [109, 98] on label "Mēness zīme" at bounding box center [161, 102] width 242 height 13
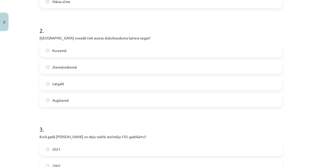
scroll to position [224, 0]
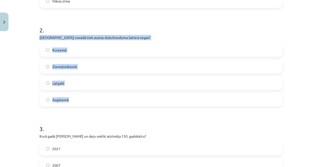
drag, startPoint x: 38, startPoint y: 38, endPoint x: 76, endPoint y: 97, distance: 70.4
click at [76, 97] on div "2 . Kurā novadā tiek austas dubultauduma šatiera segas? Kurzemē Ziemeļvidzemē L…" at bounding box center [160, 62] width 243 height 89
copy div "Kurā novadā tiek austas dubultauduma šatiera segas? Kurzemē Ziemeļvidzemē Latga…"
click at [58, 68] on span "Ziemeļvidzemē" at bounding box center [64, 66] width 25 height 5
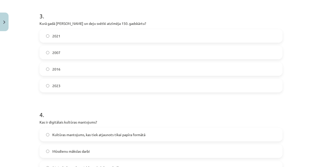
scroll to position [337, 0]
click at [54, 92] on div "2023" at bounding box center [160, 86] width 243 height 14
click at [69, 88] on label "2023" at bounding box center [161, 85] width 242 height 13
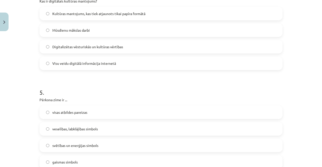
scroll to position [445, 0]
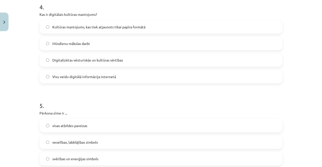
click at [78, 62] on span "Digitalizētas vēsturiskās un kultūras vērtības" at bounding box center [87, 60] width 71 height 5
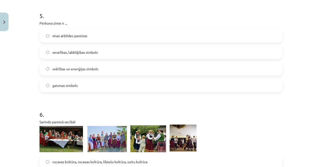
scroll to position [538, 0]
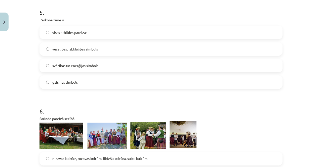
click at [52, 80] on span "gaismas simbols" at bounding box center [64, 82] width 25 height 5
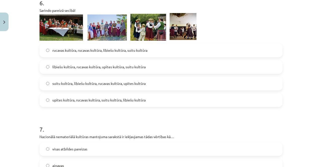
scroll to position [646, 0]
click at [57, 27] on img at bounding box center [117, 27] width 157 height 28
click at [111, 20] on img at bounding box center [117, 27] width 157 height 28
click at [150, 27] on img at bounding box center [117, 27] width 157 height 28
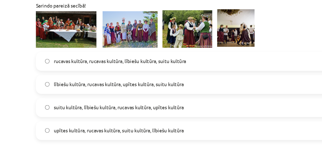
scroll to position [309, 0]
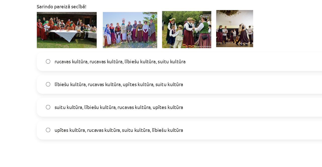
click at [111, 92] on label "suitu kultūra, lībiešu kultūra, rucavas kultūra, upītes kultūra" at bounding box center [161, 97] width 242 height 13
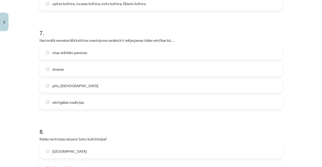
scroll to position [743, 0]
click at [101, 53] on label "visas atbildes pareizas" at bounding box center [161, 52] width 242 height 13
click at [66, 101] on span "vērtīgākās tradīcijas" at bounding box center [68, 101] width 32 height 5
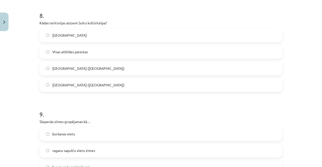
scroll to position [859, 0]
click at [57, 33] on span "Alsungas novads" at bounding box center [69, 34] width 34 height 5
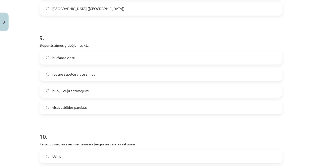
scroll to position [941, 0]
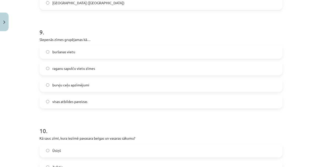
click at [64, 97] on label "visas atbildes pareizas" at bounding box center [161, 101] width 242 height 13
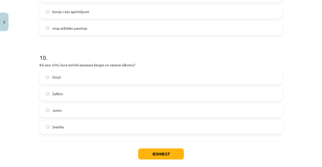
scroll to position [1036, 0]
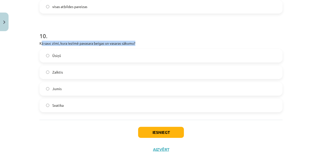
drag, startPoint x: 39, startPoint y: 43, endPoint x: 153, endPoint y: 41, distance: 114.1
click at [153, 41] on p "Kā sauc zīmi, kura iezīmē pavasara beigas un vasaras sākumu?" at bounding box center [160, 43] width 243 height 5
copy p "ā sauc zīmi, kura iezīmē pavasara beigas un vasaras sākumu?"
click at [68, 61] on label "Ūsiņš" at bounding box center [161, 55] width 242 height 13
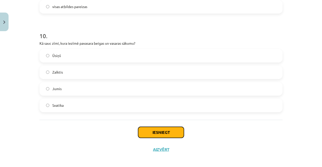
click at [150, 133] on button "Iesniegt" at bounding box center [161, 132] width 46 height 11
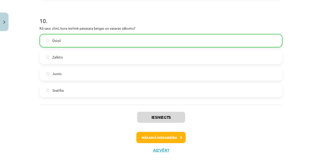
scroll to position [1055, 0]
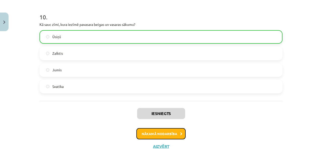
click at [156, 132] on button "Nākamā nodarbība" at bounding box center [160, 134] width 49 height 12
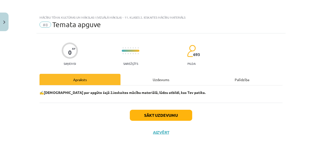
scroll to position [0, 0]
click at [158, 119] on button "Sākt uzdevumu" at bounding box center [161, 115] width 62 height 11
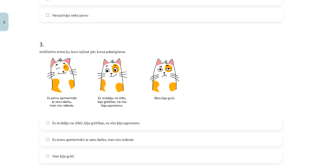
scroll to position [287, 0]
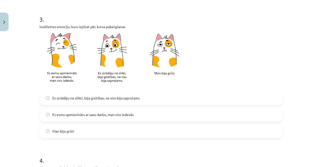
click at [93, 117] on label "Es esmu apmierināts ar savu darbu, man viss izdevās" at bounding box center [161, 115] width 242 height 13
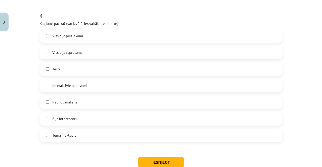
scroll to position [434, 0]
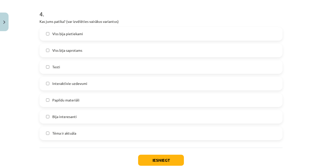
click at [72, 53] on span "Viss bija saprotams" at bounding box center [67, 50] width 30 height 5
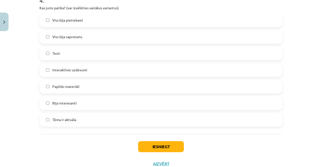
click at [75, 69] on span "Interaktīvie uzdevumi" at bounding box center [69, 69] width 35 height 5
click at [68, 71] on span "Interaktīvie uzdevumi" at bounding box center [69, 69] width 35 height 5
click at [55, 90] on label "Papildu materiāli" at bounding box center [161, 86] width 242 height 13
click at [155, 147] on button "Iesniegt" at bounding box center [161, 146] width 46 height 11
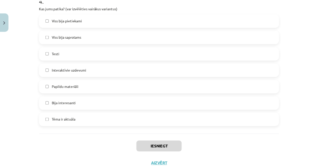
scroll to position [298, 0]
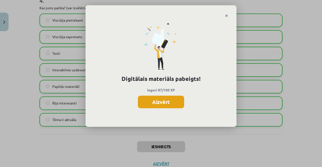
click at [168, 100] on button "Aizvērt" at bounding box center [161, 102] width 46 height 13
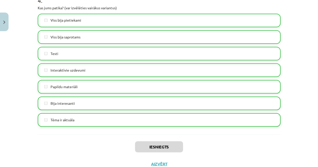
scroll to position [464, 0]
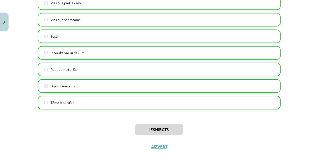
click at [158, 148] on div "Iesniegts Aizvērt" at bounding box center [159, 134] width 243 height 35
click at [156, 145] on button "Aizvērt" at bounding box center [158, 146] width 19 height 5
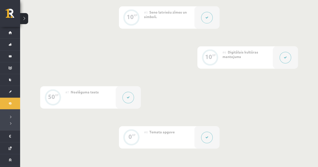
scroll to position [313, 0]
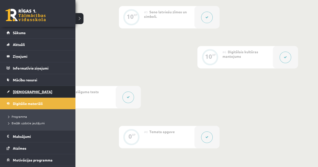
click at [21, 92] on span "[DEMOGRAPHIC_DATA]" at bounding box center [32, 91] width 39 height 5
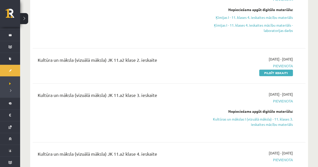
scroll to position [1005, 0]
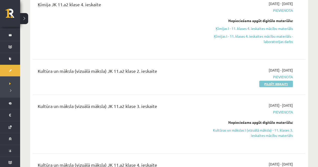
click at [276, 81] on link "Pildīt ieskaiti" at bounding box center [276, 84] width 34 height 7
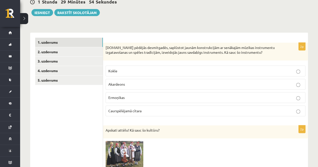
scroll to position [53, 0]
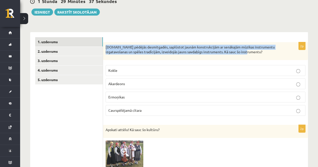
drag, startPoint x: 106, startPoint y: 47, endPoint x: 250, endPoint y: 54, distance: 144.1
click at [250, 54] on p "[DOMAIN_NAME] pēdējās desmitgadēs, saplūstot jaunām konstrukcijām ar senākajām …" at bounding box center [193, 50] width 175 height 10
copy p "[DOMAIN_NAME] pēdējās desmitgadēs, saplūstot jaunām konstrukcijām ar senākajām …"
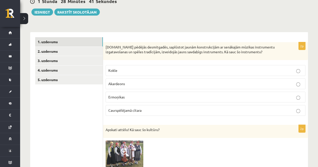
click at [131, 106] on label "Caurspēlējamā cītara" at bounding box center [206, 110] width 200 height 11
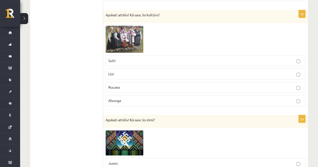
scroll to position [168, 0]
click at [124, 40] on span at bounding box center [125, 37] width 8 height 8
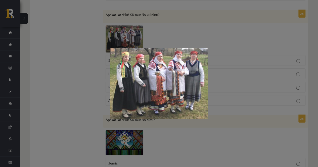
click at [77, 119] on div at bounding box center [159, 83] width 318 height 167
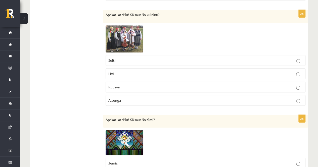
click at [126, 58] on p "Suiti" at bounding box center [205, 60] width 194 height 5
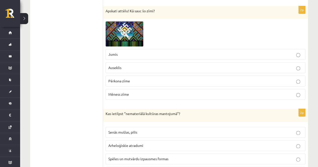
scroll to position [280, 0]
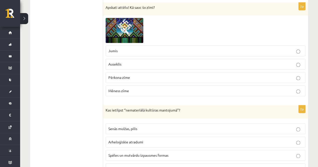
click at [127, 22] on img at bounding box center [125, 30] width 38 height 25
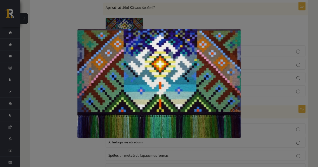
click at [62, 103] on div at bounding box center [159, 83] width 318 height 167
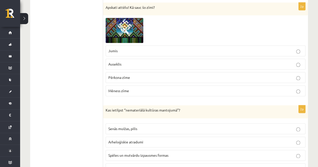
click at [122, 76] on span "Pērkona zīme" at bounding box center [119, 77] width 22 height 5
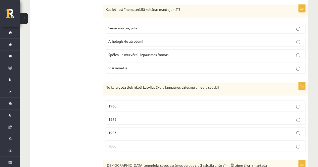
scroll to position [382, 0]
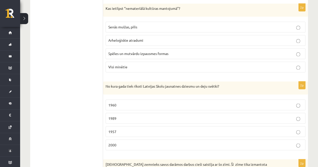
click at [120, 52] on span "Spēles un mutvārdu izpausmes formas" at bounding box center [138, 53] width 60 height 5
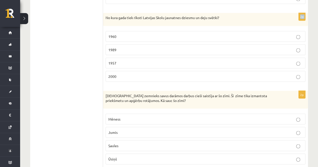
scroll to position [448, 0]
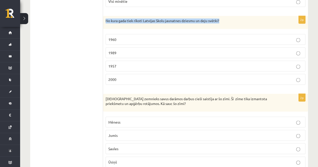
drag, startPoint x: 106, startPoint y: 7, endPoint x: 229, endPoint y: 16, distance: 123.9
click at [229, 18] on p "No kura gada tiek rīkoti Latvijas Skolu jaunatnes dziesmu un deju svētki?" at bounding box center [193, 20] width 175 height 5
copy p "No kura gada tiek rīkoti Latvijas Skolu jaunatnes dziesmu un deju svētki?"
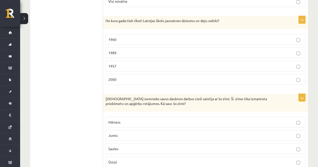
click at [131, 37] on p "1960" at bounding box center [205, 39] width 194 height 5
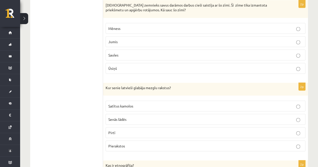
scroll to position [537, 0]
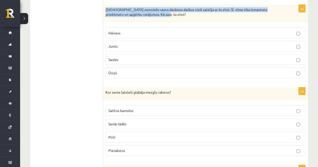
drag, startPoint x: 106, startPoint y: 7, endPoint x: 168, endPoint y: 11, distance: 62.7
click at [168, 11] on p "Latviešu zemnieks savus darāmos darbus cieši saistīja ar šo zīmi. Šī zīme tika …" at bounding box center [193, 12] width 175 height 10
copy p "Latviešu zemnieks savus darāmos darbus cieši saistīja ar šo zīmi. Šī zīme tika …"
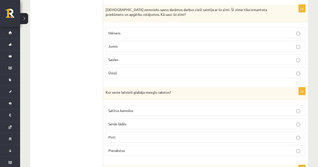
click at [119, 70] on p "Ūsiņš" at bounding box center [205, 72] width 194 height 5
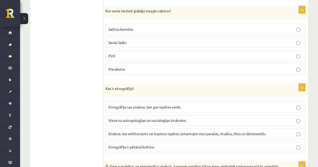
scroll to position [618, 0]
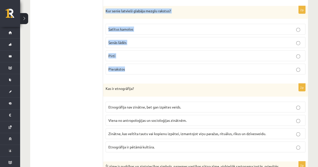
drag, startPoint x: 106, startPoint y: 6, endPoint x: 160, endPoint y: 64, distance: 79.4
click at [160, 64] on div "2p Kur senie latvieši glabāja mezglu rakstus? Satītus kamolos Senās lādēs Pirtī…" at bounding box center [205, 42] width 205 height 73
copy div "Kur senie latvieši glabāja mezglu rakstus? Satītus kamolos Senās lādēs Pirtī Pi…"
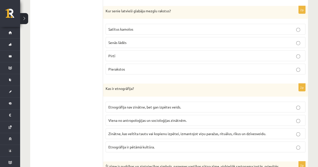
click at [72, 48] on ul "1. uzdevums 2. uzdevums 3. uzdevums 4. uzdevums 5. uzdevums" at bounding box center [69, 91] width 68 height 1239
click at [134, 24] on label "Satītus kamolos" at bounding box center [206, 29] width 200 height 11
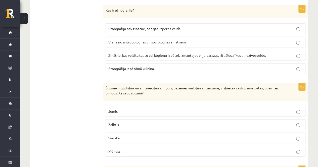
scroll to position [696, 0]
click at [121, 27] on span "Etnogrāfija nav zinātne, bet gan izpētes veids." at bounding box center [144, 29] width 73 height 5
click at [119, 53] on p "Zinātne, kas veltīta tautu vai kopienu izpētei, izmantojot viņu paražas, rituāl…" at bounding box center [205, 55] width 194 height 5
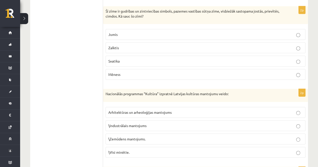
scroll to position [773, 0]
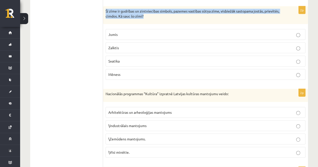
drag, startPoint x: 106, startPoint y: 6, endPoint x: 173, endPoint y: 14, distance: 67.6
click at [173, 14] on div "Šī zīme ir gudrības un zintniecības simbols, pazemes vastības sūtņa zīme, visbi…" at bounding box center [205, 15] width 205 height 18
copy p "Šī zīme ir gudrības un zintniecības simbols, pazemes vastības sūtņa zīme, visbi…"
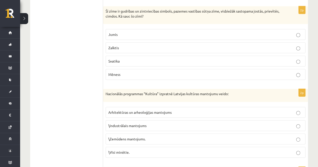
click at [132, 45] on p "Zalktis" at bounding box center [205, 47] width 194 height 5
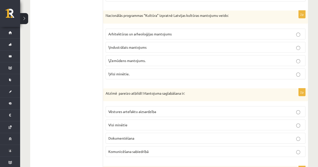
scroll to position [852, 0]
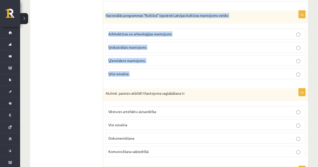
drag, startPoint x: 106, startPoint y: 10, endPoint x: 155, endPoint y: 73, distance: 80.5
click at [155, 73] on div "2p Nacionālās programmas “Kultūra” izpratnē Latvijas kultūras mantojumu veido: …" at bounding box center [205, 47] width 205 height 73
copy div "Nacionālās programmas “Kultūra” izpratnē Latvijas kultūras mantojumu veido: Arh…"
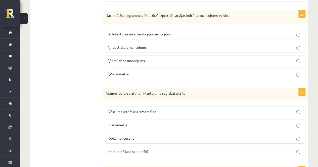
click at [139, 32] on span "Arhitektūras un arheoloģijas mantojums" at bounding box center [139, 34] width 63 height 5
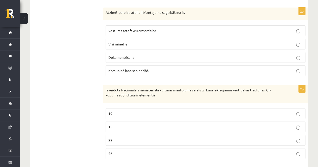
scroll to position [934, 0]
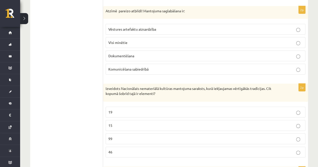
click at [127, 30] on fieldset "Vēstures artefaktu aizsardzība Visi minētie Dokumentēšana Komunicēšana sabiedrī…" at bounding box center [206, 48] width 200 height 55
click at [123, 37] on label "Visi minētie" at bounding box center [206, 42] width 200 height 11
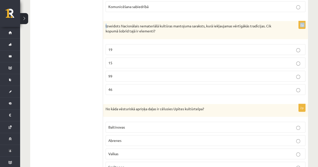
scroll to position [994, 0]
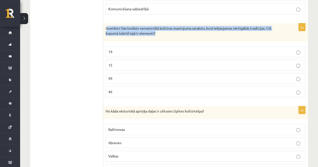
drag, startPoint x: 106, startPoint y: 3, endPoint x: 171, endPoint y: 28, distance: 69.2
click at [171, 28] on p "Izveidots Nacionālais nemateriālā kultūras mantojuma saraksts, kurā iekļaujamas…" at bounding box center [193, 31] width 175 height 10
copy p "zveidots Nacionālais nemateriālā kultūras mantojuma saraksts, kurā iekļaujamas …"
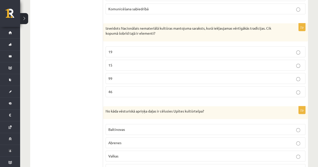
click at [120, 49] on p "19" at bounding box center [205, 51] width 194 height 5
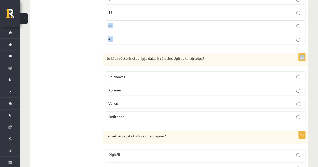
scroll to position [1021, 0]
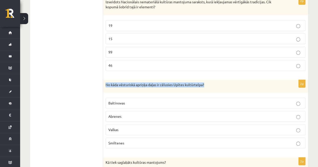
drag, startPoint x: 106, startPoint y: 6, endPoint x: 207, endPoint y: 74, distance: 121.9
click at [207, 80] on div "No kāda vēsturiskā apriņķa daļas ir cēlusies Upītes kultūrtelpa?" at bounding box center [205, 86] width 205 height 13
copy p "No kāda vēsturiskā apriņķa daļas ir cēlusies Upītes kultūrtelpa?"
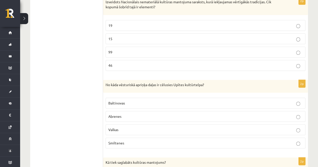
click at [130, 114] on p "Abrenes" at bounding box center [205, 116] width 194 height 5
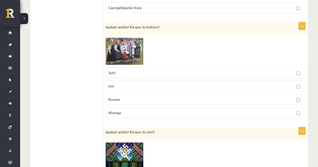
scroll to position [156, 0]
click at [124, 100] on p "Rucava" at bounding box center [205, 98] width 194 height 5
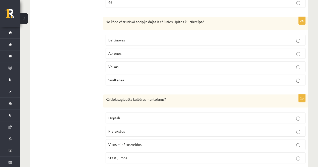
scroll to position [1166, 0]
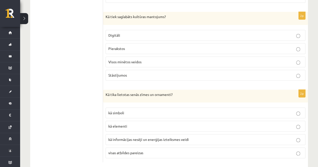
click at [129, 60] on span "Visos minētos veidos" at bounding box center [124, 62] width 33 height 5
click at [121, 147] on label "visas atbildes pareizas" at bounding box center [206, 152] width 200 height 11
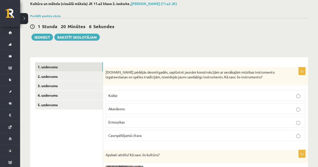
scroll to position [28, 0]
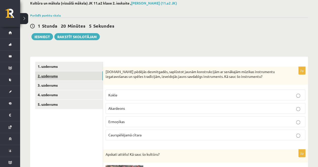
click at [50, 73] on link "2. uzdevums" at bounding box center [69, 75] width 68 height 9
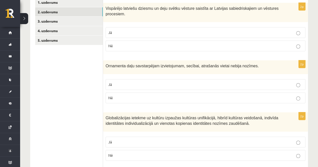
scroll to position [93, 0]
click at [124, 36] on label "Jā" at bounding box center [206, 32] width 200 height 11
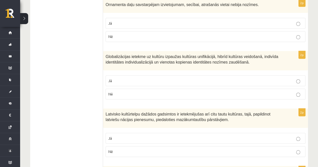
scroll to position [153, 0]
click at [128, 36] on p "Nē" at bounding box center [205, 36] width 194 height 5
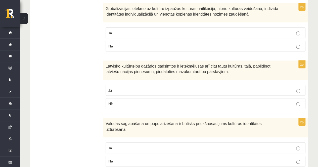
scroll to position [202, 0]
click at [113, 31] on p "Jā" at bounding box center [205, 32] width 194 height 5
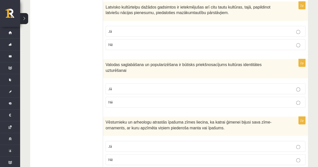
scroll to position [261, 0]
click at [117, 26] on label "Jā" at bounding box center [206, 31] width 200 height 11
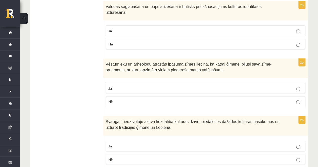
scroll to position [320, 0]
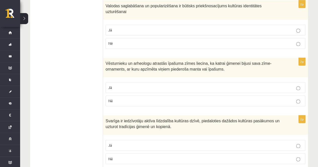
click at [122, 25] on label "Jā" at bounding box center [206, 30] width 200 height 11
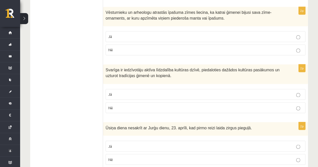
scroll to position [371, 0]
click at [122, 34] on p "Jā" at bounding box center [205, 36] width 194 height 5
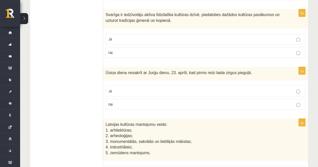
scroll to position [427, 0]
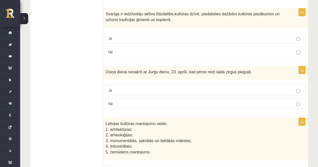
click at [127, 36] on p "Jā" at bounding box center [205, 38] width 194 height 5
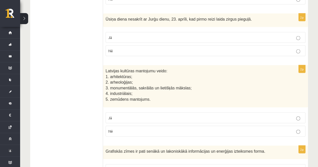
scroll to position [480, 0]
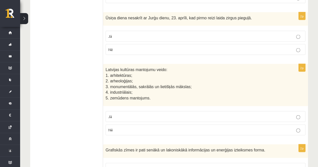
click at [135, 47] on p "Nē" at bounding box center [205, 49] width 194 height 5
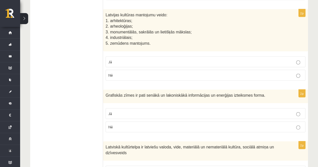
scroll to position [536, 0]
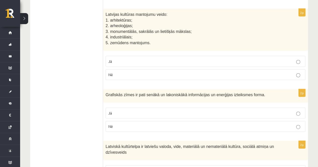
click at [118, 59] on p "Jā" at bounding box center [205, 61] width 194 height 5
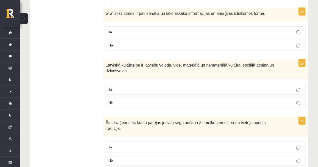
scroll to position [617, 0]
click at [130, 29] on p "Jā" at bounding box center [205, 31] width 194 height 5
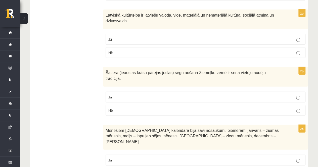
scroll to position [668, 0]
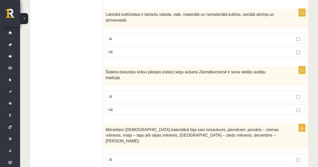
click at [121, 36] on p "Jā" at bounding box center [205, 38] width 194 height 5
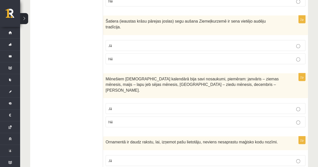
scroll to position [718, 0]
click at [121, 43] on p "Jā" at bounding box center [205, 45] width 194 height 5
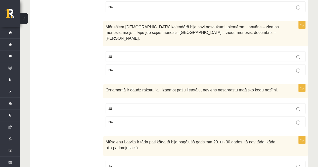
scroll to position [771, 0]
click at [126, 54] on p "Jā" at bounding box center [205, 56] width 194 height 5
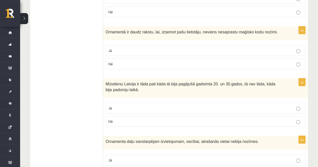
scroll to position [829, 0]
click at [122, 61] on p "Nē" at bounding box center [205, 63] width 194 height 5
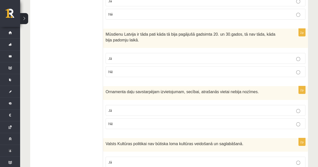
scroll to position [878, 0]
click at [121, 69] on p "Nē" at bounding box center [205, 71] width 194 height 5
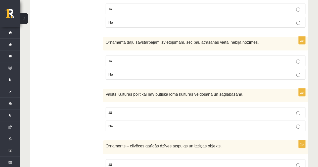
scroll to position [929, 0]
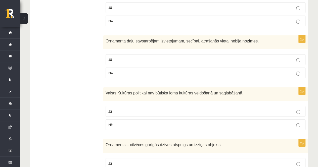
click at [132, 70] on p "Nē" at bounding box center [205, 72] width 194 height 5
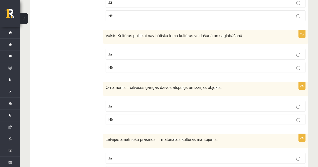
scroll to position [988, 0]
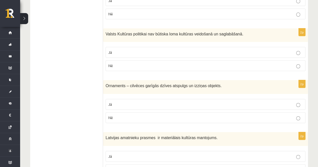
click at [122, 60] on label "Nē" at bounding box center [206, 65] width 200 height 11
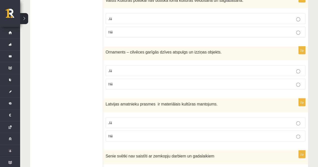
scroll to position [1024, 0]
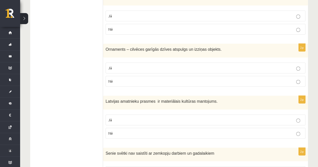
click at [132, 65] on p "Jā" at bounding box center [205, 67] width 194 height 5
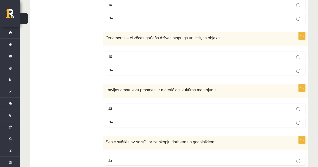
click at [121, 117] on label "Nē" at bounding box center [206, 122] width 200 height 11
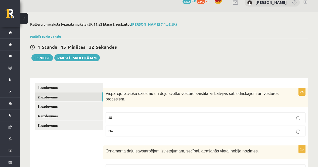
scroll to position [7, 0]
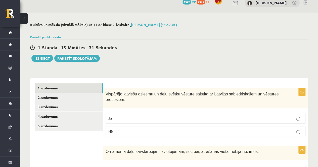
click at [59, 89] on link "1. uzdevums" at bounding box center [69, 87] width 68 height 9
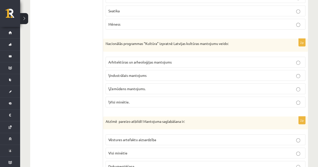
scroll to position [824, 0]
click at [133, 99] on p "\Visi minētie." at bounding box center [205, 101] width 194 height 5
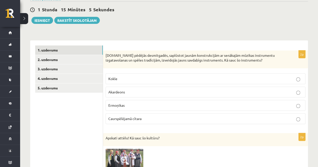
scroll to position [37, 0]
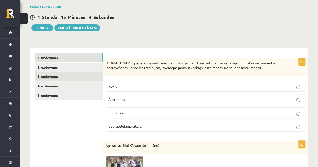
click at [57, 77] on link "3. uzdevums" at bounding box center [69, 76] width 68 height 9
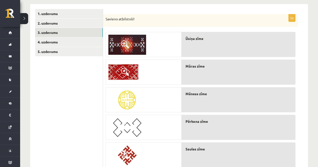
scroll to position [99, 0]
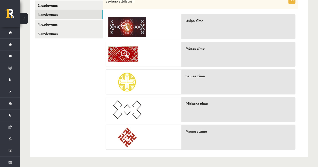
click at [128, 28] on span at bounding box center [125, 26] width 8 height 8
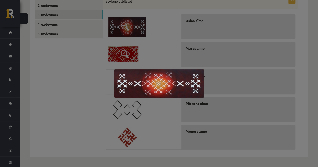
click at [72, 117] on div at bounding box center [159, 83] width 318 height 167
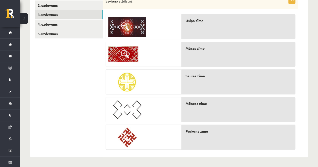
click at [127, 53] on span at bounding box center [125, 54] width 8 height 8
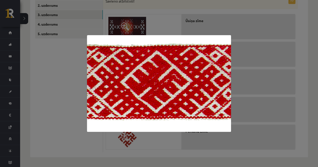
click at [75, 113] on div at bounding box center [159, 83] width 318 height 167
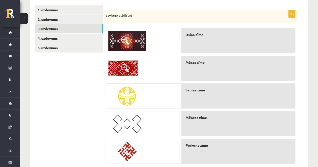
scroll to position [84, 0]
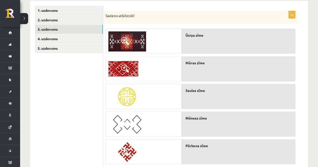
click at [125, 39] on span at bounding box center [125, 41] width 8 height 8
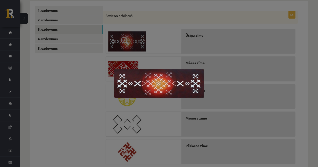
click at [87, 112] on div at bounding box center [159, 83] width 318 height 167
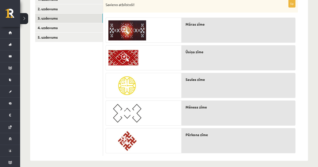
scroll to position [95, 0]
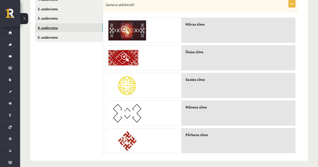
click at [47, 28] on link "4. uzdevums" at bounding box center [69, 27] width 68 height 9
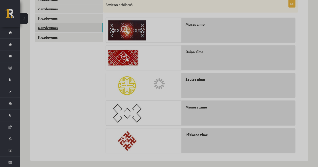
scroll to position [40, 0]
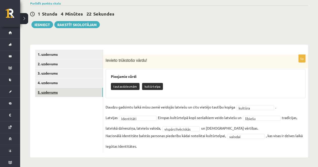
click at [83, 96] on link "5. uzdevums" at bounding box center [69, 92] width 68 height 9
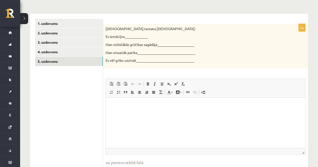
scroll to position [72, 0]
click at [153, 113] on html at bounding box center [205, 104] width 199 height 15
drag, startPoint x: 106, startPoint y: 36, endPoint x: 125, endPoint y: 38, distance: 19.2
click at [125, 38] on p "Es iemācījos_____________" at bounding box center [193, 36] width 175 height 5
copy p "Es iemācījos"
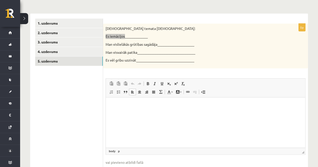
click at [120, 106] on p "Editor, wiswyg-editor-user-answer-47434010548900" at bounding box center [205, 104] width 189 height 5
paste body "Editor, wiswyg-editor-user-answer-47434010548900"
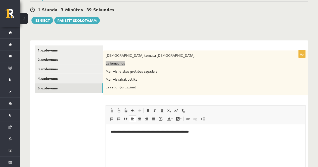
scroll to position [45, 0]
drag, startPoint x: 106, startPoint y: 70, endPoint x: 157, endPoint y: 71, distance: 51.3
click at [157, 71] on p "Man vislielākās grūtības sagādāja_____________________" at bounding box center [193, 71] width 175 height 5
copy p "Man vislielākās grūtības sagādāja"
click at [244, 127] on html "**********" at bounding box center [205, 136] width 199 height 24
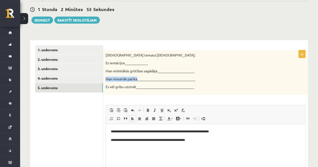
drag, startPoint x: 107, startPoint y: 79, endPoint x: 137, endPoint y: 80, distance: 30.7
click at [137, 80] on p "Man visvairāk patika_________________________________" at bounding box center [193, 79] width 175 height 5
click at [211, 142] on p "**********" at bounding box center [205, 139] width 189 height 5
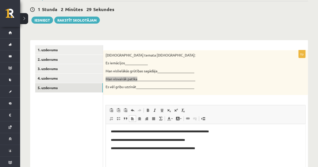
scroll to position [8, 0]
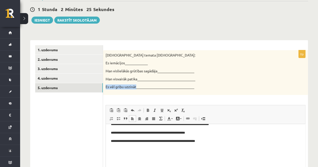
drag, startPoint x: 106, startPoint y: 86, endPoint x: 136, endPoint y: 89, distance: 29.8
click at [136, 89] on p "Es vēl gribu uzzināt_________________________________" at bounding box center [193, 86] width 175 height 5
click at [214, 141] on p "**********" at bounding box center [203, 140] width 185 height 5
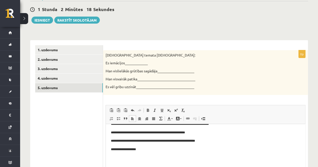
click at [259, 50] on form "**********" at bounding box center [205, 127] width 195 height 164
click at [157, 145] on body "**********" at bounding box center [205, 149] width 189 height 56
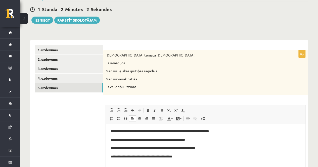
scroll to position [0, 0]
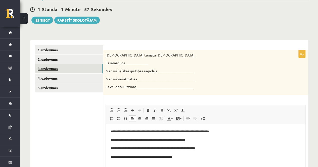
click at [66, 69] on link "3. uzdevums" at bounding box center [69, 68] width 68 height 9
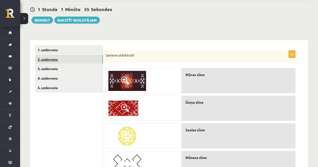
click at [63, 62] on link "2. uzdevums" at bounding box center [69, 59] width 68 height 9
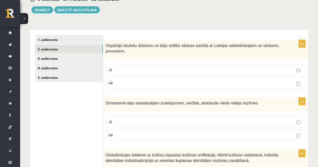
scroll to position [42, 0]
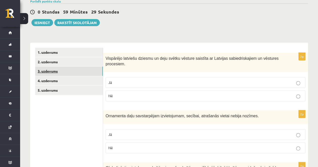
click at [56, 69] on link "3. uzdevums" at bounding box center [69, 71] width 68 height 9
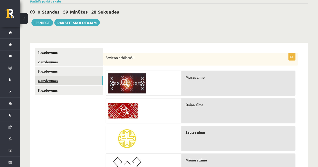
click at [56, 79] on link "4. uzdevums" at bounding box center [69, 80] width 68 height 9
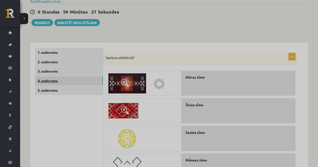
scroll to position [41, 0]
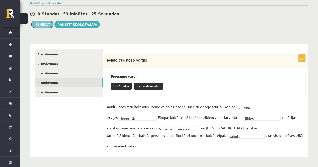
click at [43, 26] on button "Iesniegt" at bounding box center [42, 24] width 22 height 7
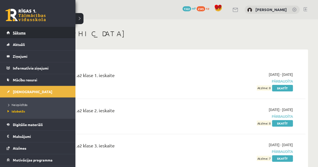
click at [11, 32] on link "Sākums" at bounding box center [38, 33] width 63 height 12
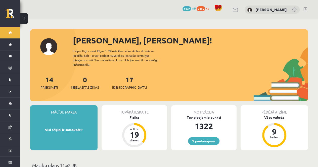
click at [306, 10] on link at bounding box center [305, 9] width 4 height 4
